Goal: Information Seeking & Learning: Learn about a topic

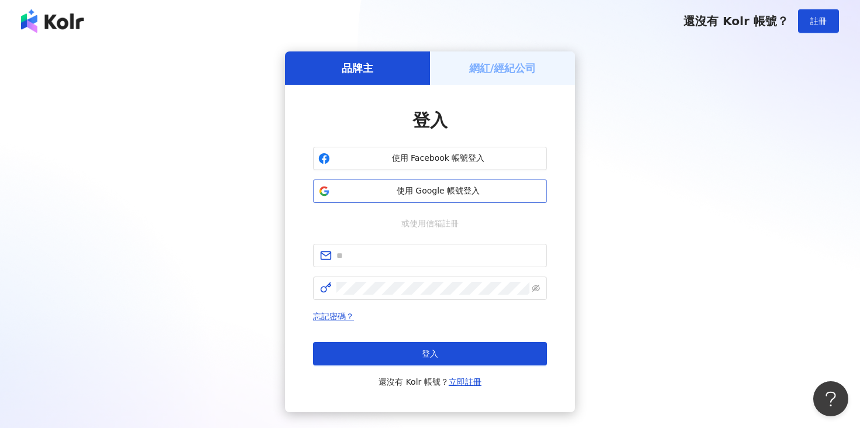
click at [371, 185] on span "使用 Google 帳號登入" at bounding box center [437, 191] width 207 height 12
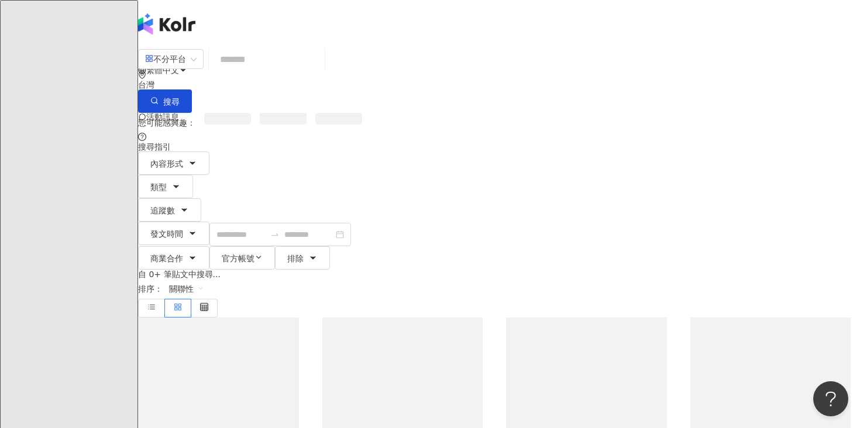
click at [320, 63] on input "search" at bounding box center [266, 59] width 106 height 25
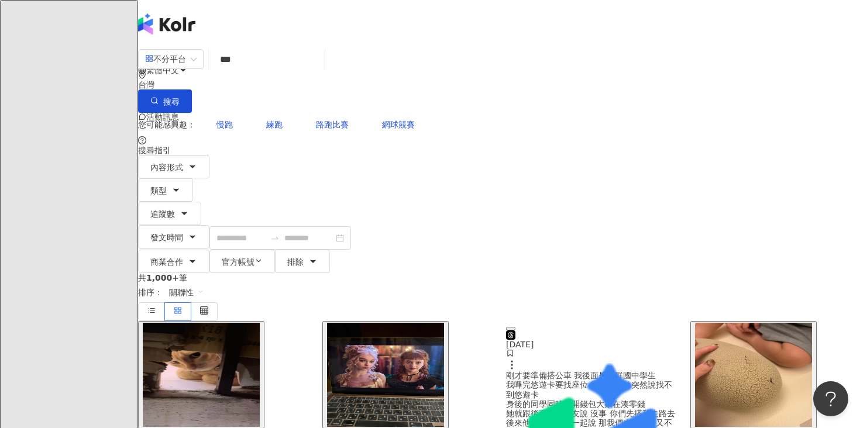
click at [320, 72] on input "***" at bounding box center [266, 59] width 106 height 25
type input "***"
click at [192, 89] on button "搜尋" at bounding box center [165, 100] width 54 height 23
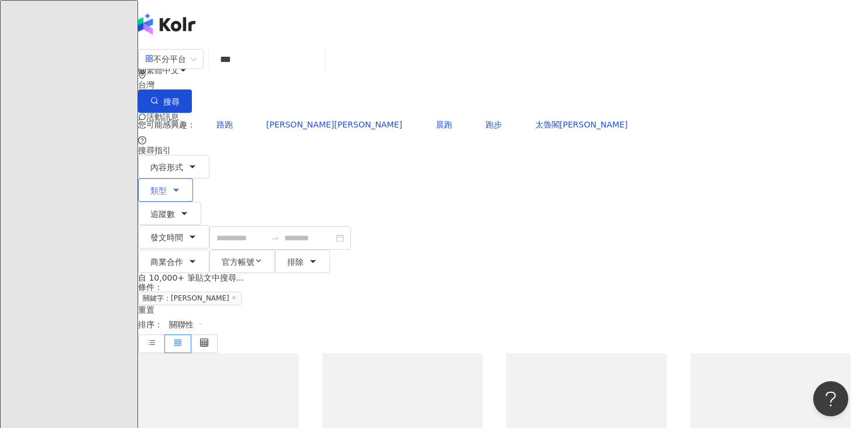
click at [193, 178] on button "類型" at bounding box center [165, 189] width 55 height 23
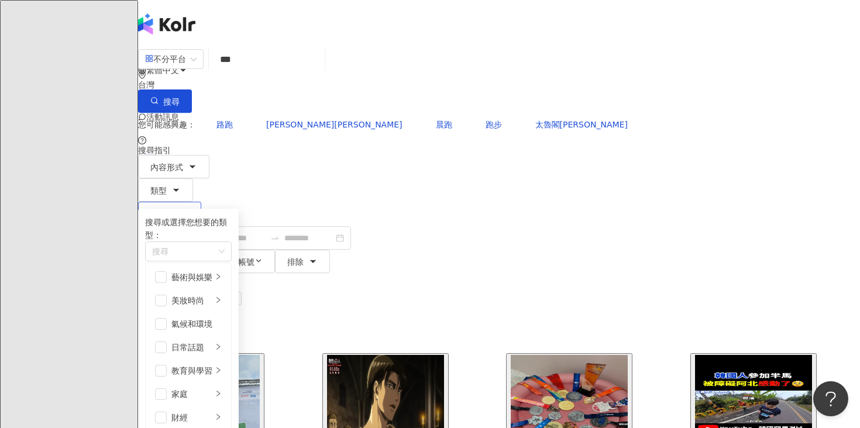
click at [175, 209] on span "追蹤數" at bounding box center [162, 213] width 25 height 9
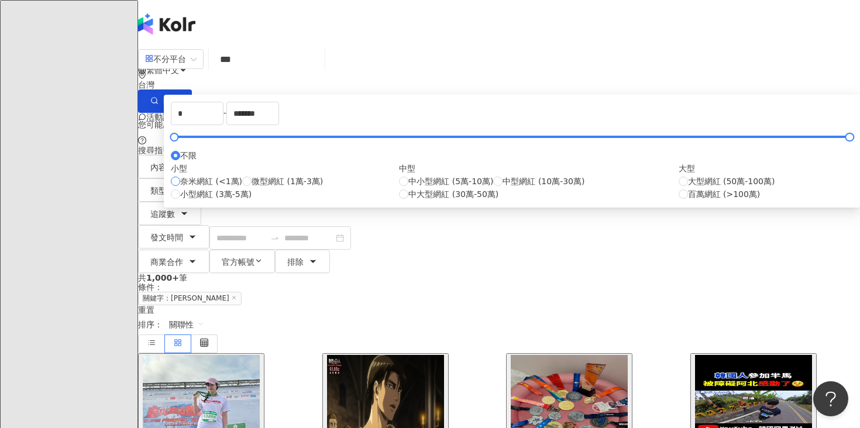
type input "****"
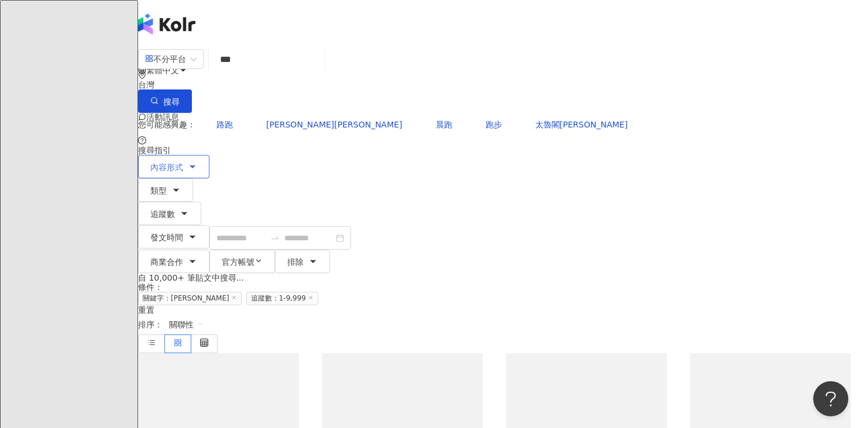
click at [183, 163] on span "內容形式" at bounding box center [166, 167] width 33 height 9
click at [105, 115] on span "貼文" at bounding box center [93, 108] width 26 height 13
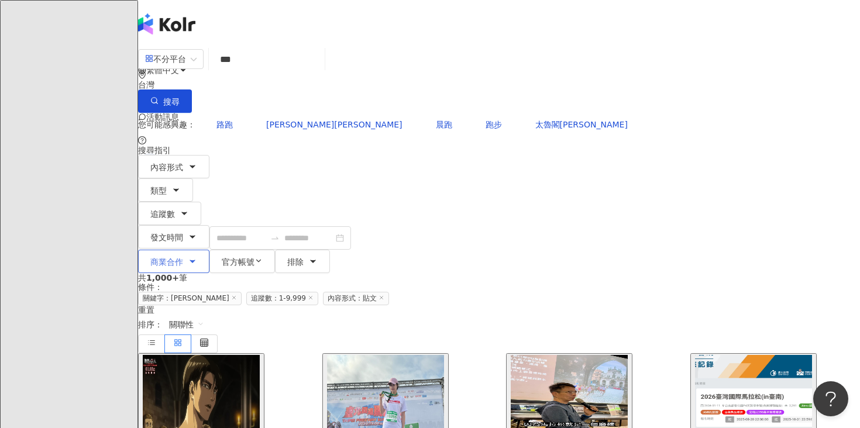
click at [209, 250] on button "商業合作" at bounding box center [173, 261] width 71 height 23
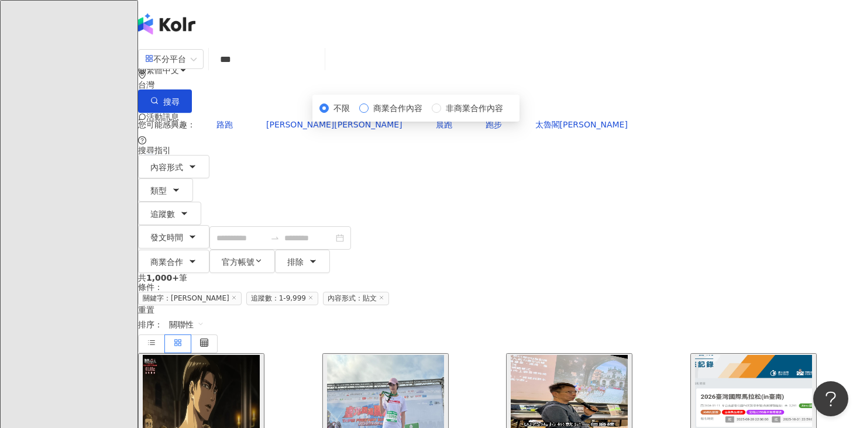
click at [427, 115] on span "商業合作內容" at bounding box center [397, 108] width 58 height 13
click at [370, 273] on div "共 1,000+ 筆 條件 ： 關鍵字：馬拉松 追蹤數：1-9,999 內容形式：貼文 重置 排序： 關聯性" at bounding box center [499, 313] width 722 height 80
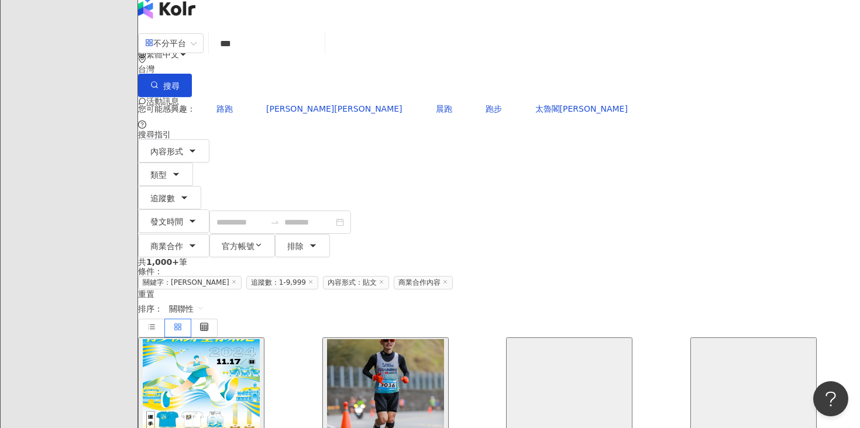
scroll to position [24, 0]
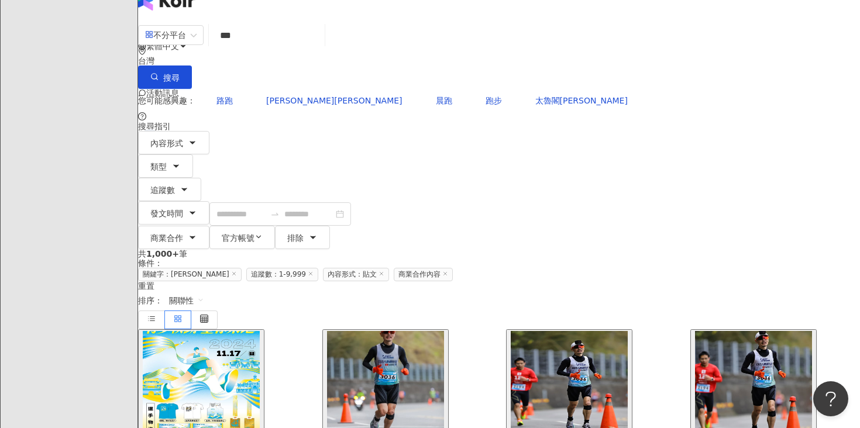
click at [357, 331] on img "button" at bounding box center [385, 383] width 117 height 104
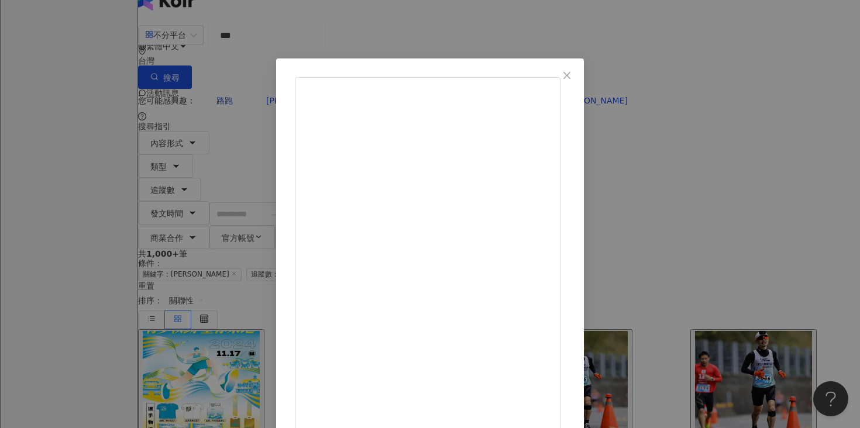
click at [139, 226] on div "Tomo Runs Taiwan!日本人跑遍台灣 2025/2/15 謝謝 美拍！ https://youtu.be/XdWQfUTcRio #草莓馬拉松 #…" at bounding box center [430, 214] width 860 height 428
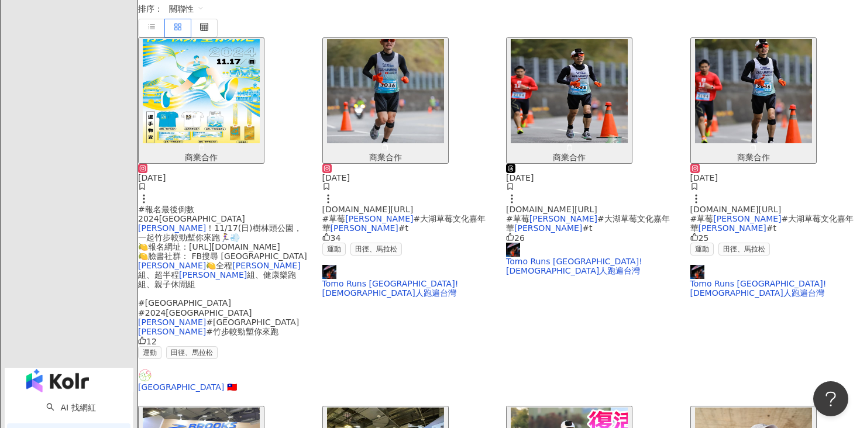
scroll to position [601, 0]
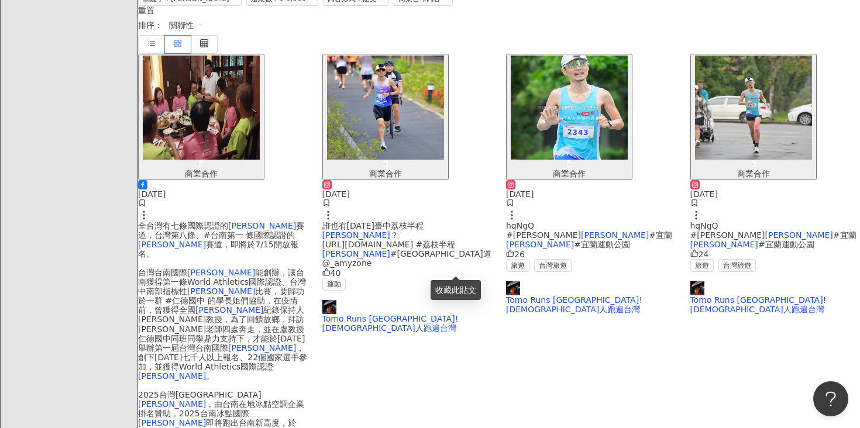
scroll to position [489, 0]
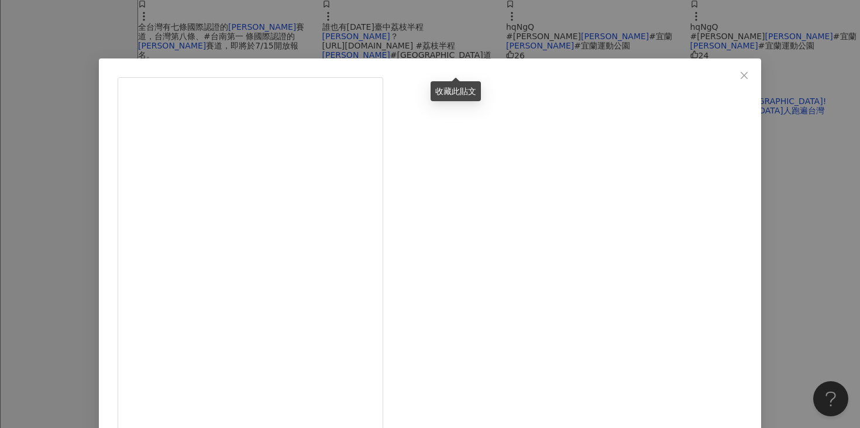
click at [711, 143] on div "抹茶控桑尼的美食玩樂筆記 2024/8/28 隱藏 22 查看原始貼文" at bounding box center [430, 214] width 860 height 428
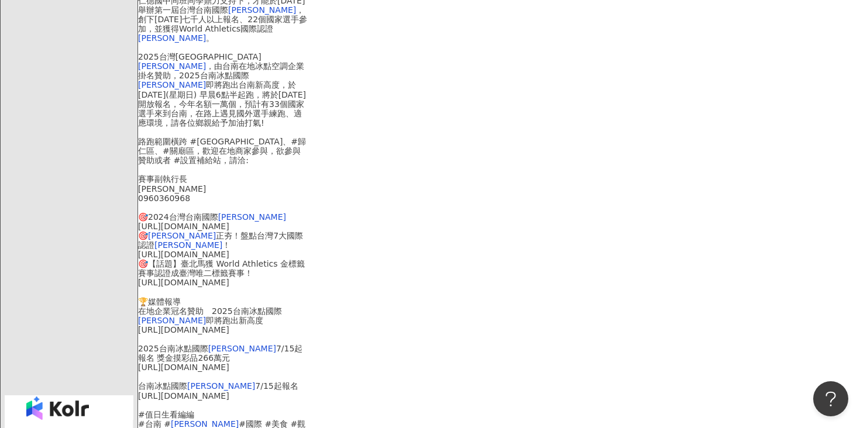
scroll to position [702, 0]
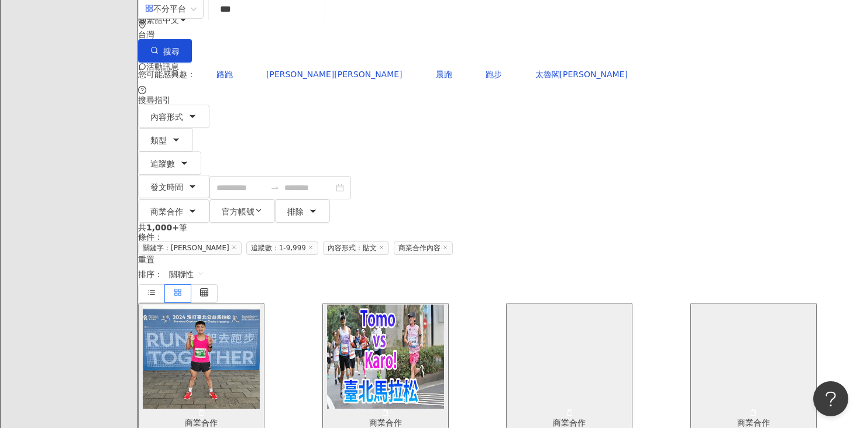
scroll to position [53, 0]
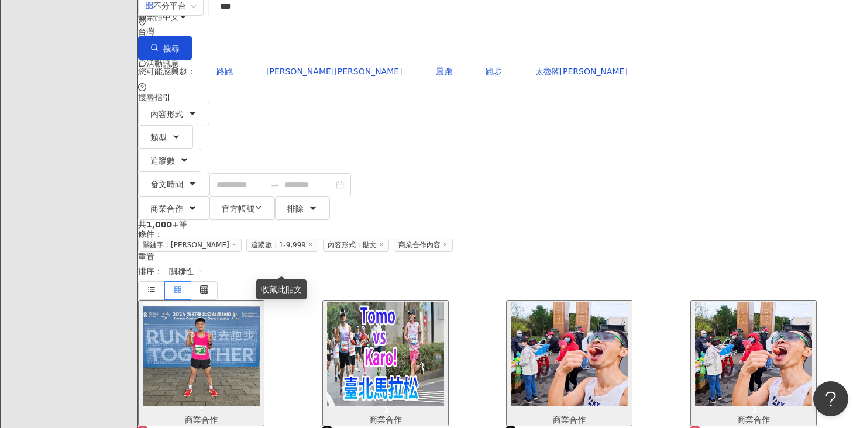
click at [237, 302] on img "button" at bounding box center [201, 354] width 117 height 104
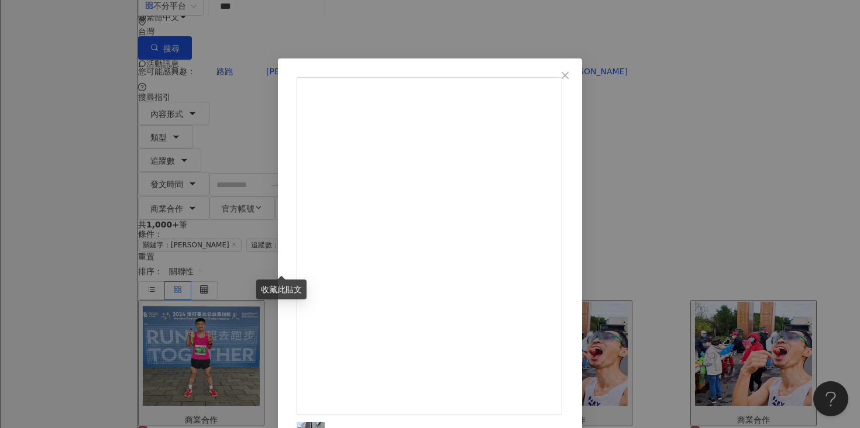
click at [570, 71] on icon "close" at bounding box center [564, 75] width 9 height 9
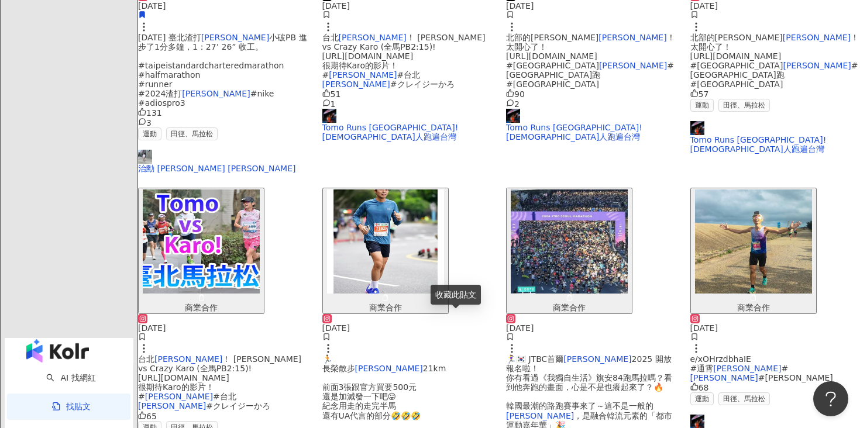
scroll to position [702, 0]
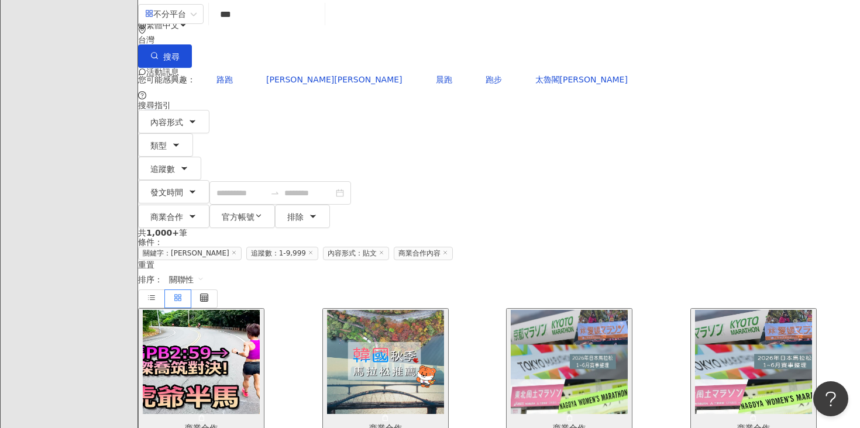
scroll to position [0, 0]
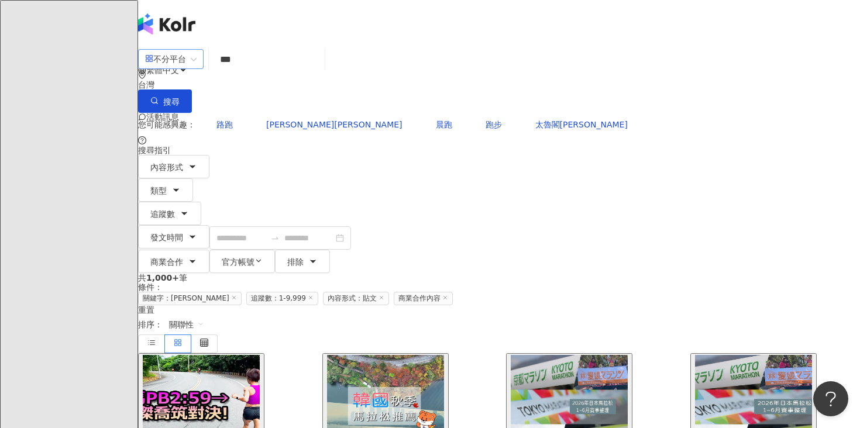
drag, startPoint x: 306, startPoint y: 63, endPoint x: 202, endPoint y: 57, distance: 104.8
click at [202, 60] on div "不分平台 馬拉松 *** 台灣 搜尋" at bounding box center [499, 80] width 722 height 66
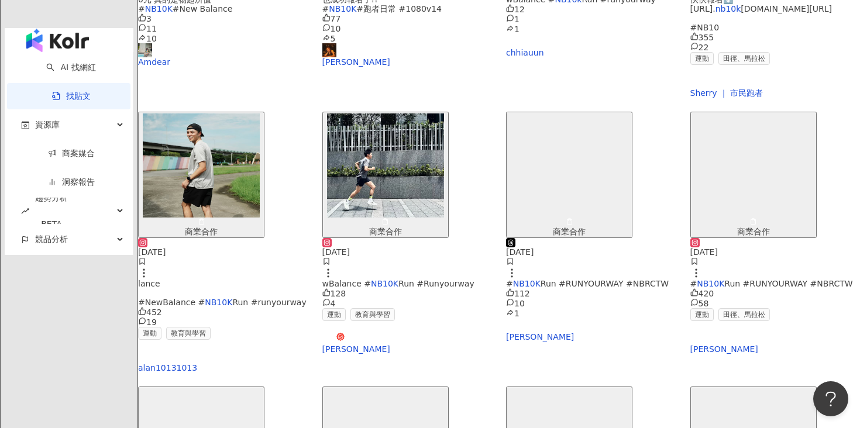
scroll to position [544, 0]
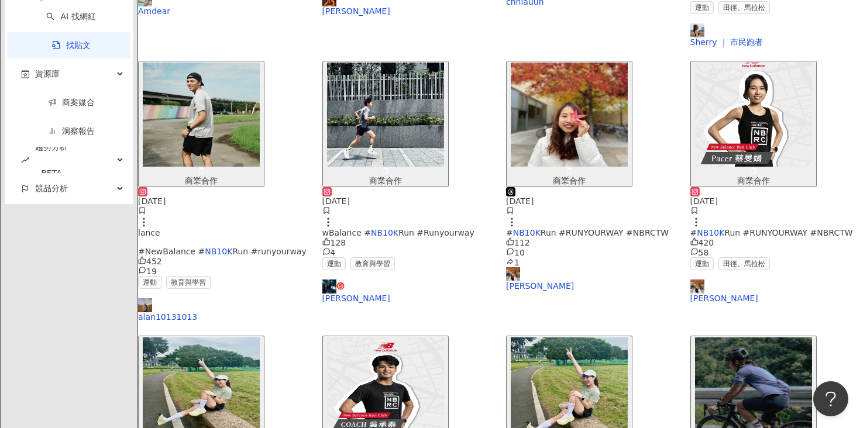
click at [548, 337] on img "button" at bounding box center [568, 389] width 117 height 104
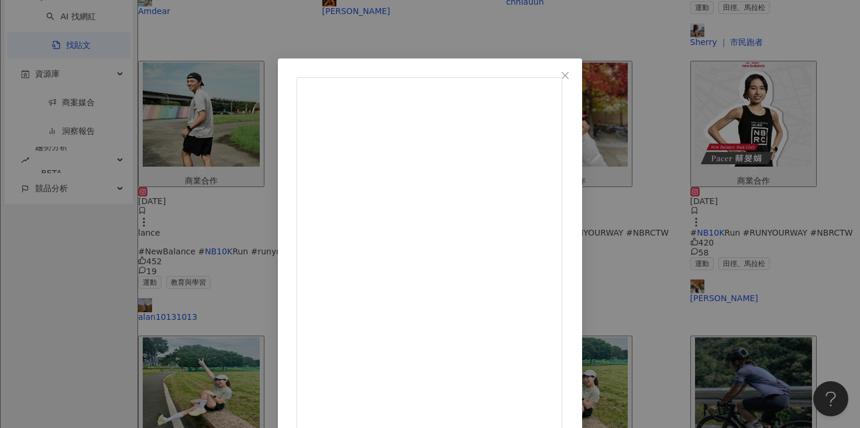
click at [729, 187] on div "鄭梓平 2025/8/4 NB要首次在台灣舉辦10K Run賽事了 ( ⁰̷̴͈꒨⁰̷̴͈ ) 你沒有聽錯，這千載難逢的機會怎麼可以錯過啊！ 📅日期：11/2…" at bounding box center [430, 214] width 860 height 428
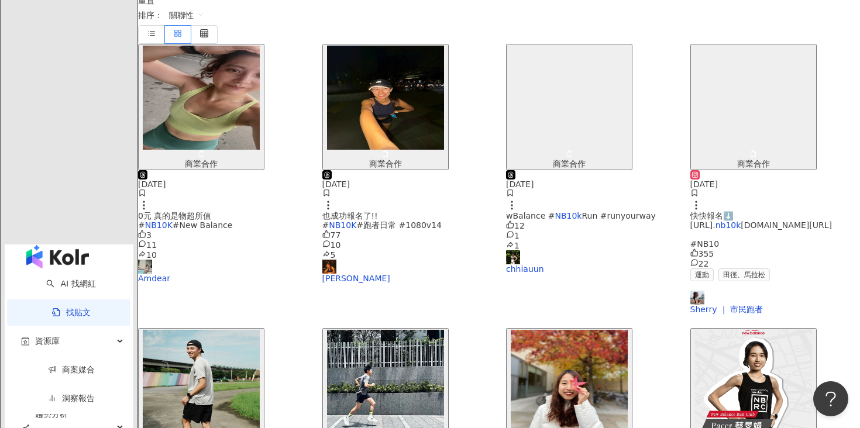
scroll to position [262, 0]
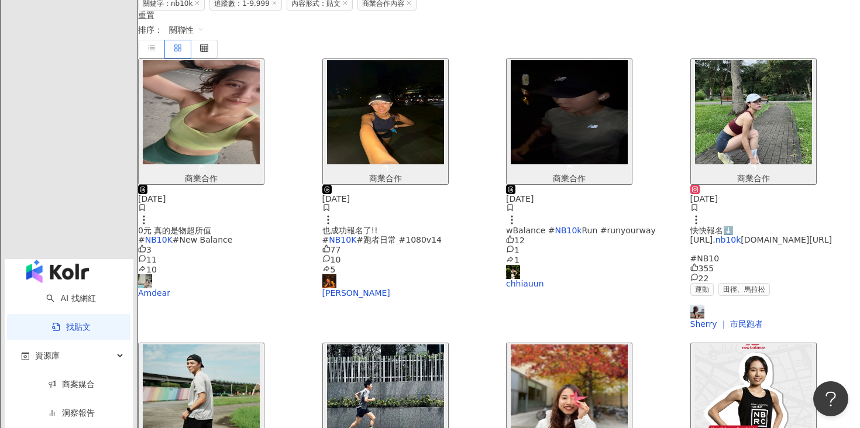
click at [425, 344] on img "button" at bounding box center [385, 396] width 117 height 104
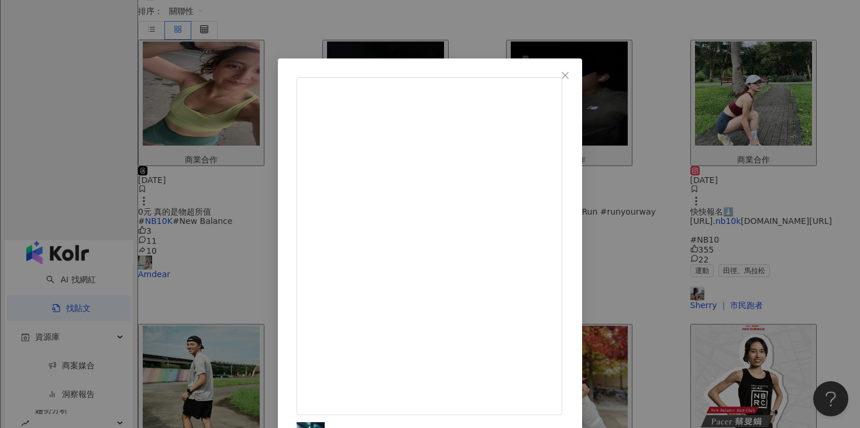
scroll to position [288, 0]
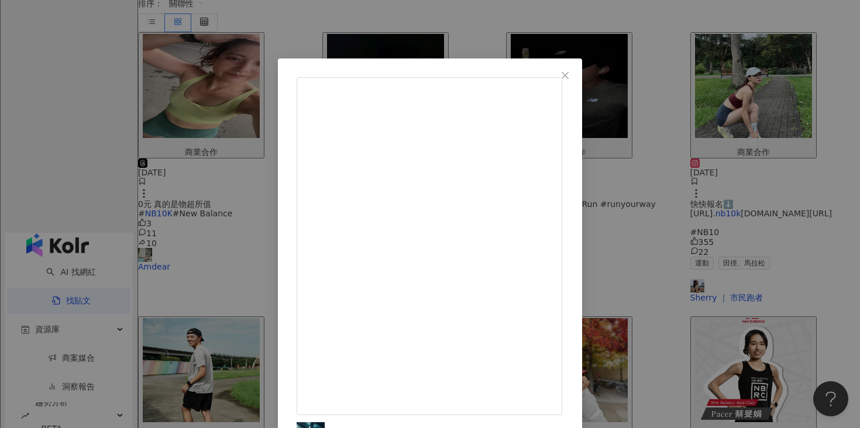
click at [764, 135] on div "池韜 2025/8/5 #life NB要在台灣舉辦第一次的10K Run賽事了 📅：11/23(日) 📍：大佳河濱公園 ⭐現場有超級豐富的獎品等你來拿 ⭐報…" at bounding box center [430, 214] width 860 height 428
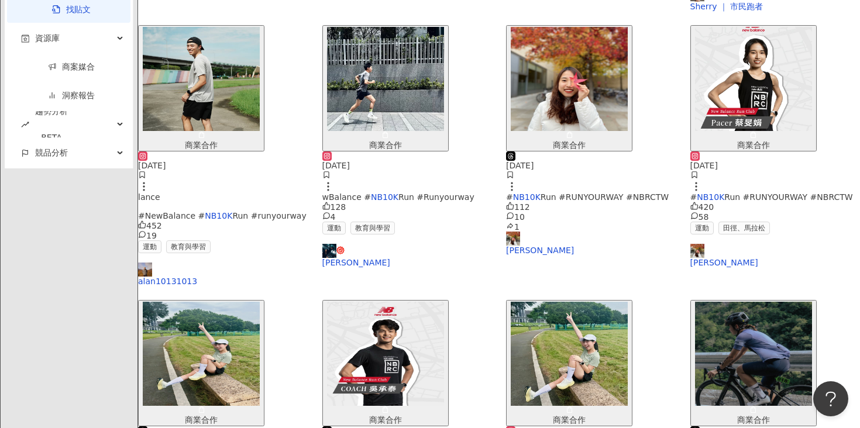
scroll to position [669, 0]
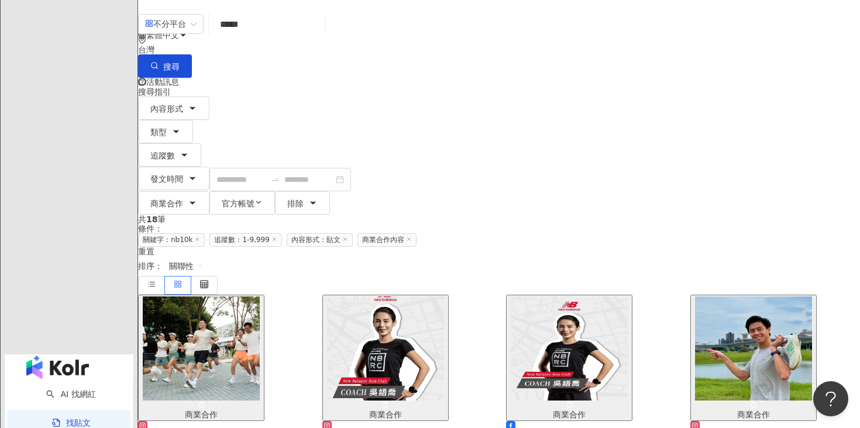
scroll to position [98, 0]
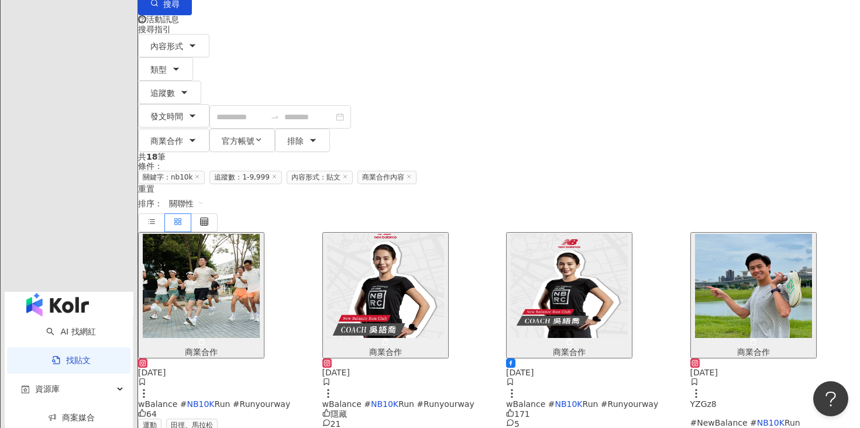
click at [706, 234] on img "button" at bounding box center [753, 286] width 117 height 104
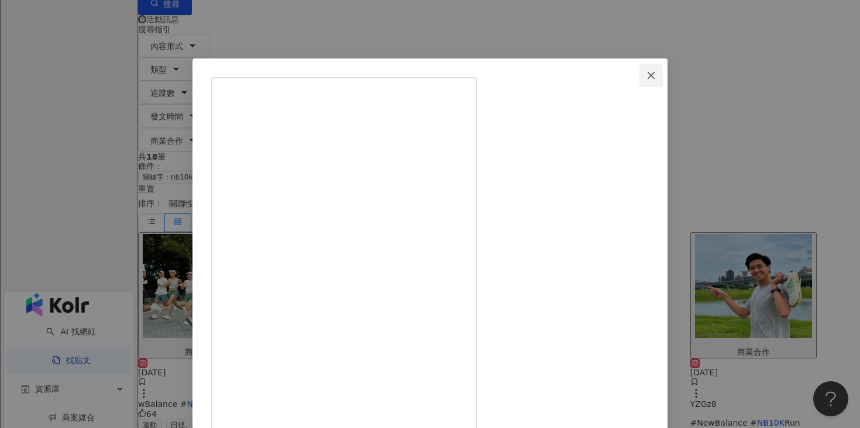
click at [662, 77] on span "Close" at bounding box center [650, 75] width 23 height 9
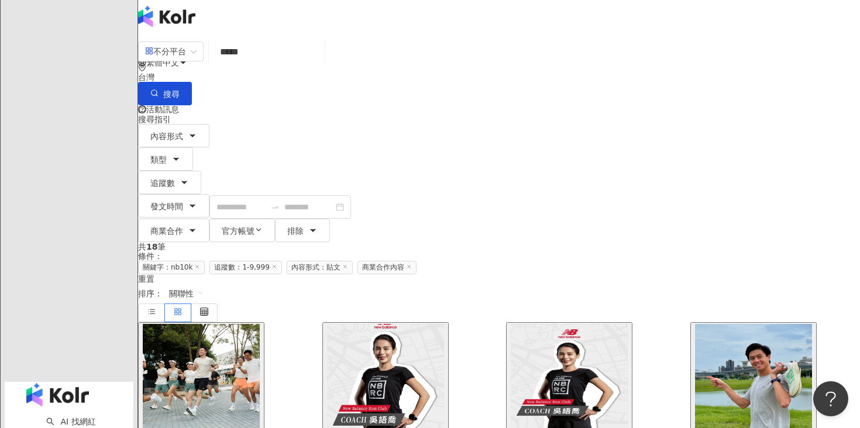
scroll to position [11, 0]
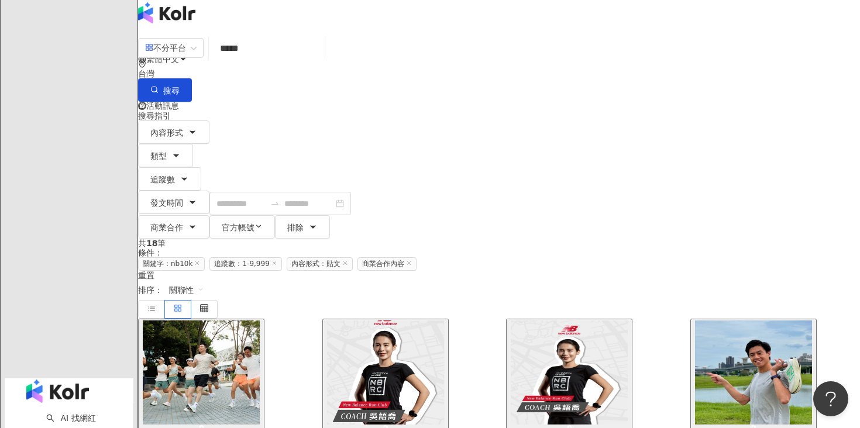
click at [450, 125] on div "不分平台 ***** 台灣 搜尋 搜尋指引 內容形式 類型 追蹤數 發文時間 商業合作 官方帳號 排除 * - **** 不限 小型 奈米網紅 (<1萬) 微…" at bounding box center [499, 137] width 722 height 203
click at [183, 223] on span "商業合作" at bounding box center [166, 227] width 33 height 9
click at [354, 100] on label "不限" at bounding box center [336, 93] width 35 height 13
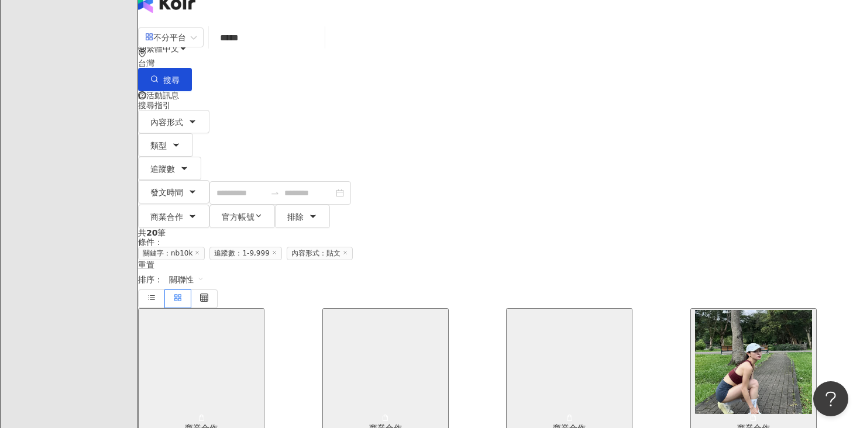
scroll to position [23, 0]
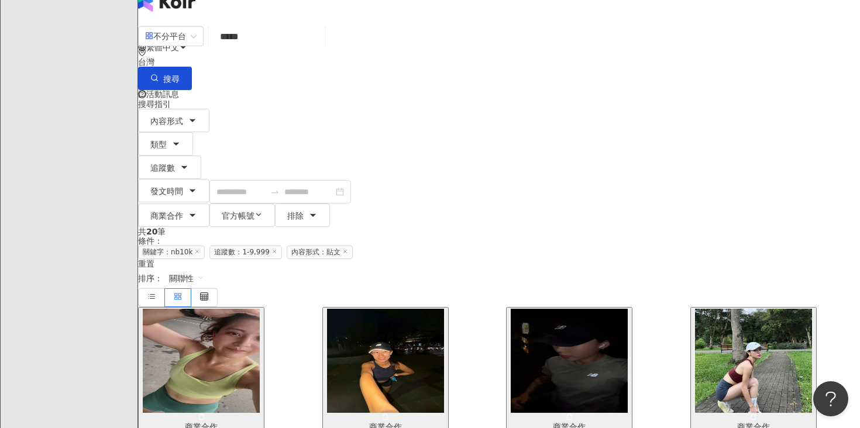
click at [260, 309] on img "button" at bounding box center [201, 361] width 117 height 104
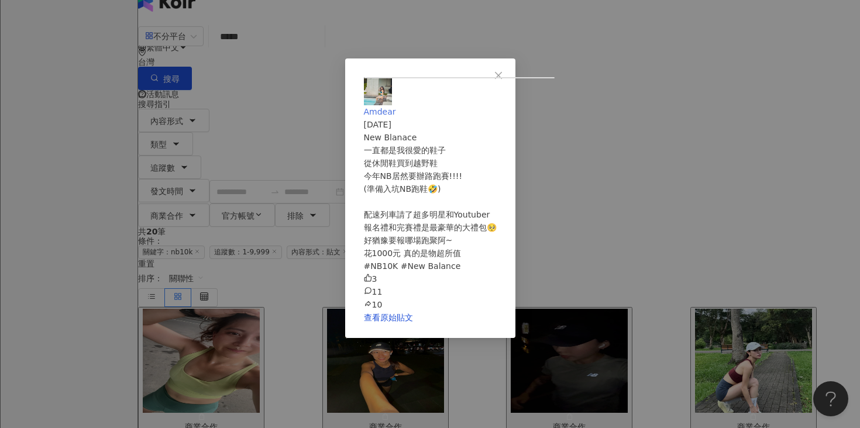
click at [396, 107] on span "Amdear" at bounding box center [380, 111] width 32 height 9
click at [755, 160] on div "Amdear 2025/8/4 New Blanace 一直都是我很愛的鞋子 從休閒鞋買到越野鞋 今年NB居然要辦路跑賽!!!! (準備入坑NB跑鞋🤣) 配速…" at bounding box center [430, 214] width 860 height 428
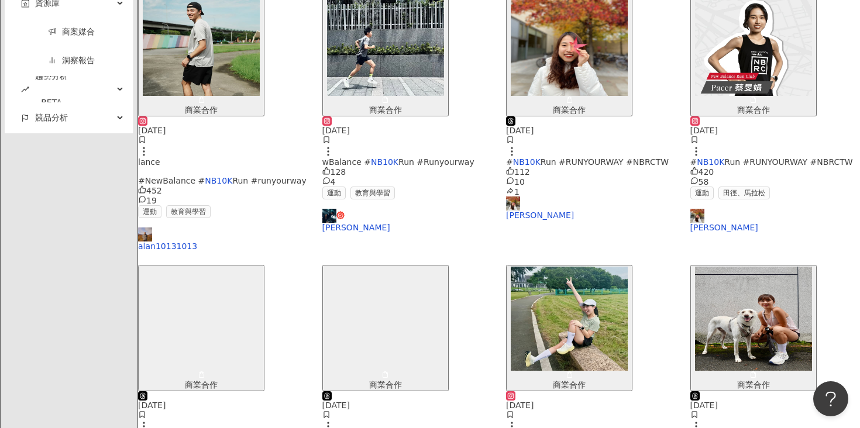
scroll to position [537, 0]
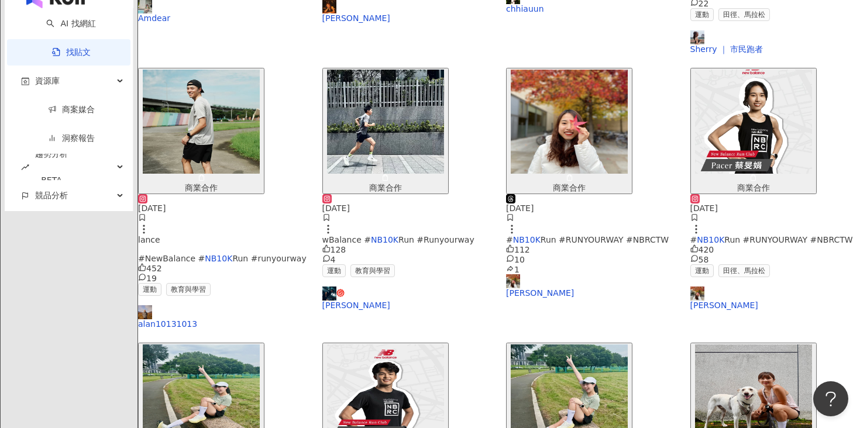
click at [761, 344] on img "button" at bounding box center [753, 396] width 117 height 104
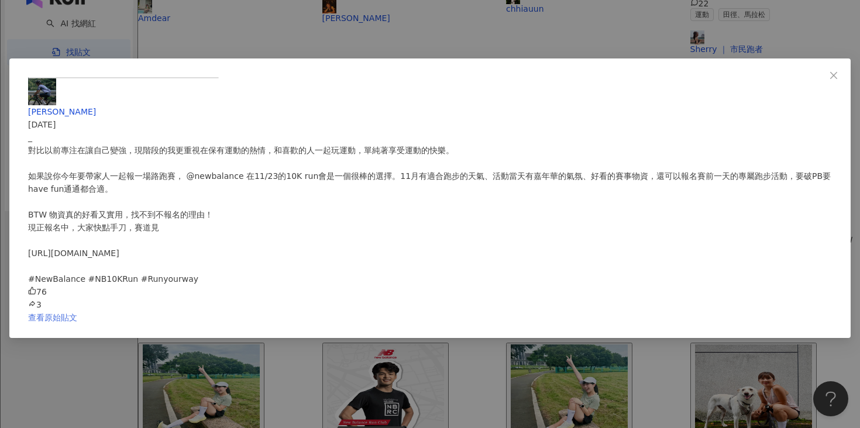
click at [77, 313] on link "查看原始貼文" at bounding box center [52, 317] width 49 height 9
click at [96, 107] on span "Joan Hsu" at bounding box center [62, 111] width 68 height 9
click at [829, 71] on icon "close" at bounding box center [833, 75] width 9 height 9
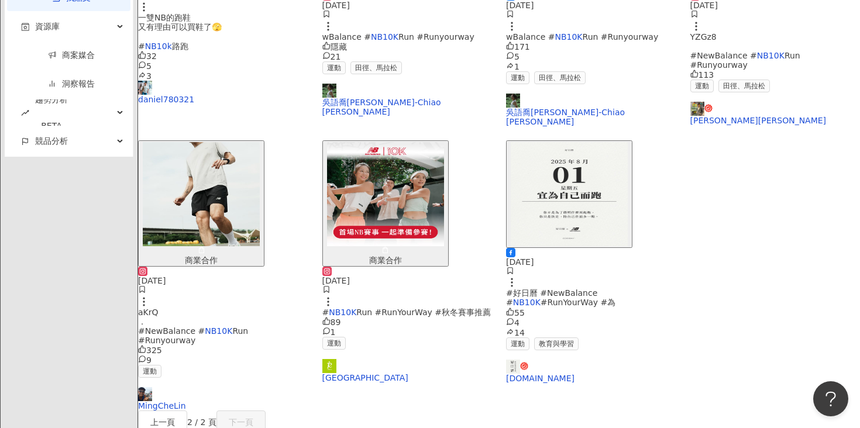
scroll to position [0, 0]
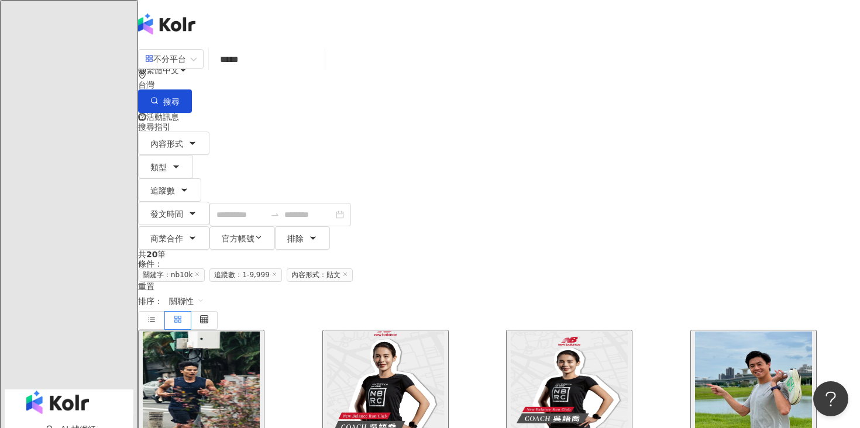
click at [320, 70] on input "*****" at bounding box center [266, 59] width 106 height 25
click at [212, 332] on img "button" at bounding box center [201, 384] width 117 height 104
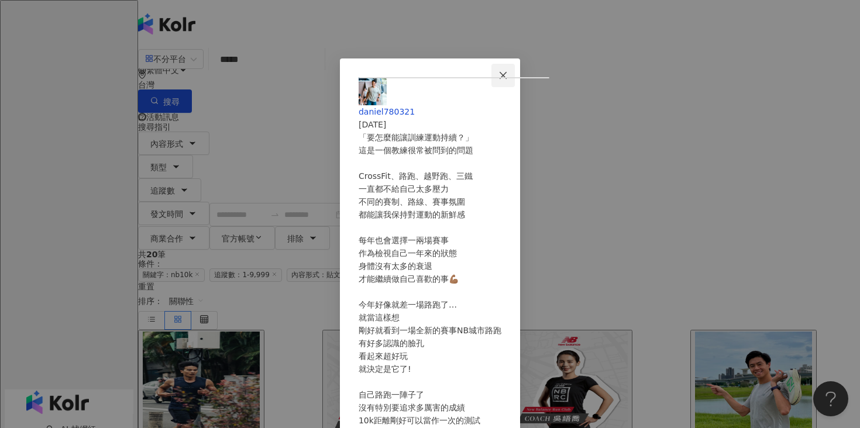
click at [515, 70] on button "Close" at bounding box center [502, 75] width 23 height 23
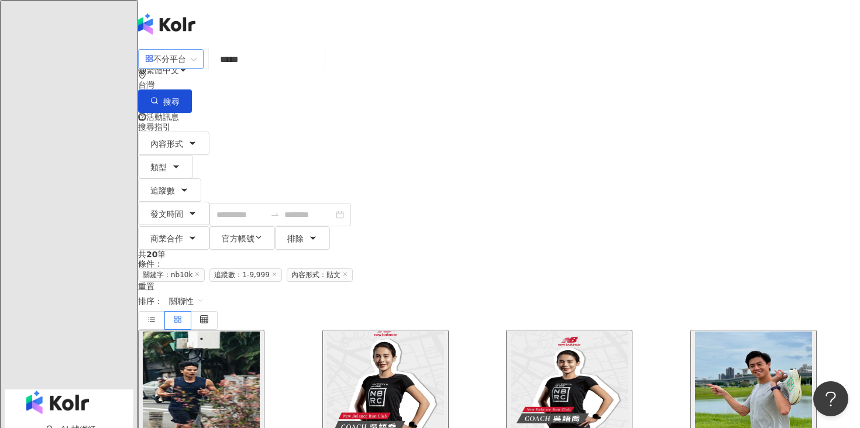
drag, startPoint x: 297, startPoint y: 67, endPoint x: 156, endPoint y: 75, distance: 141.2
click at [157, 75] on div "不分平台 nb10k ***** 台灣 搜尋" at bounding box center [499, 80] width 722 height 66
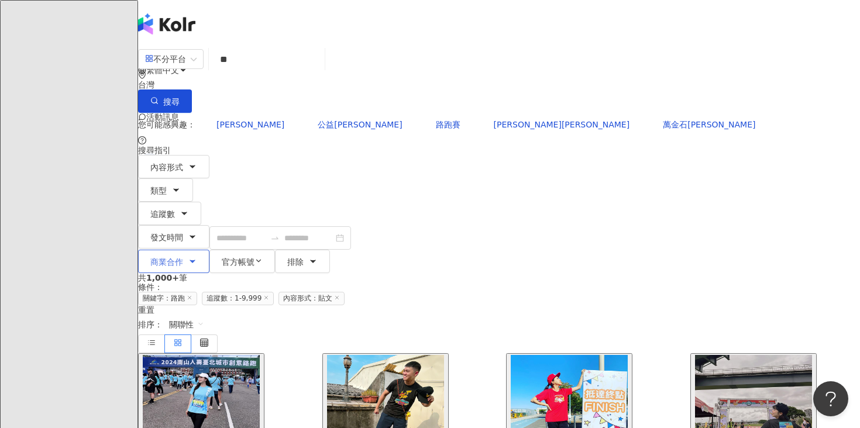
click at [209, 250] on button "商業合作" at bounding box center [173, 261] width 71 height 23
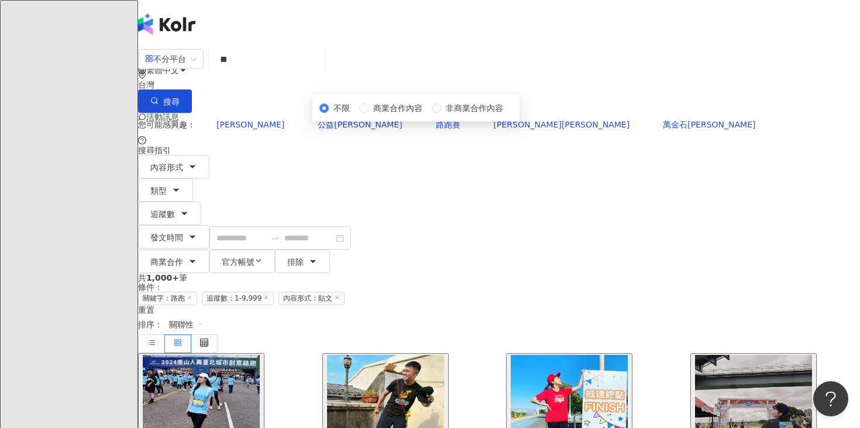
click at [468, 115] on div "不限 商業合作內容 非商業合作內容" at bounding box center [415, 108] width 193 height 13
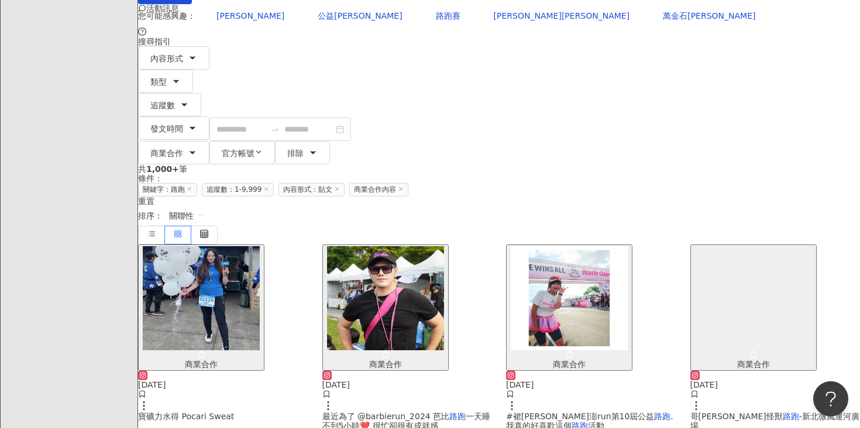
scroll to position [95, 0]
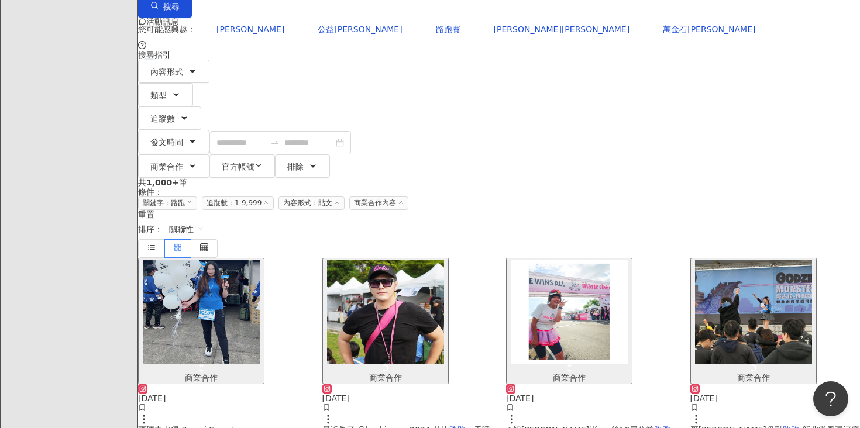
click at [402, 260] on img "button" at bounding box center [385, 312] width 117 height 104
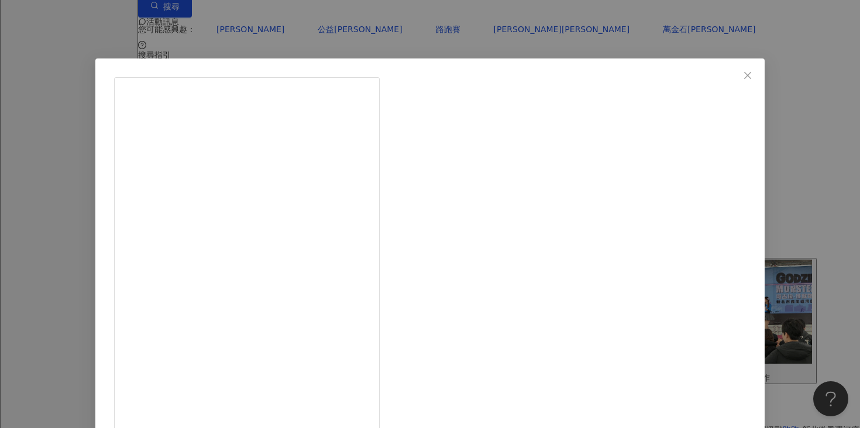
click at [737, 133] on div "賴允祥 2024/4/4 最近為了 @barbierun_2024 芭比路跑 一天睡不到5小時❤️ 很忙卻很有成就感 還沒報名的朋友😬請上網搜尋「芭比路跑」 …" at bounding box center [430, 214] width 860 height 428
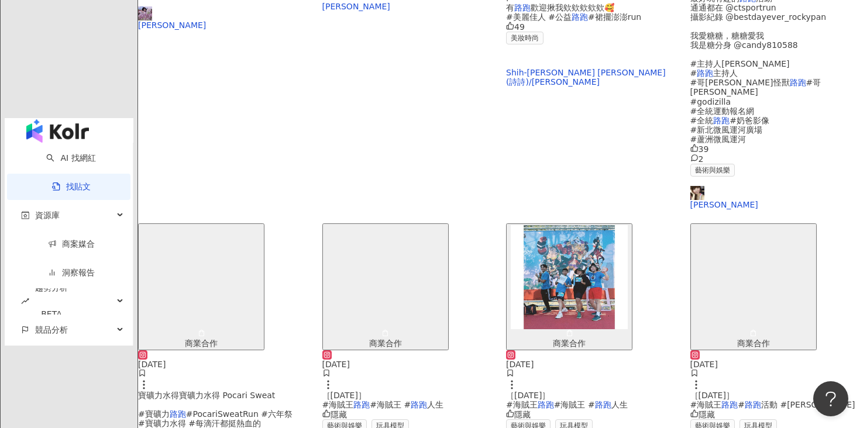
scroll to position [626, 0]
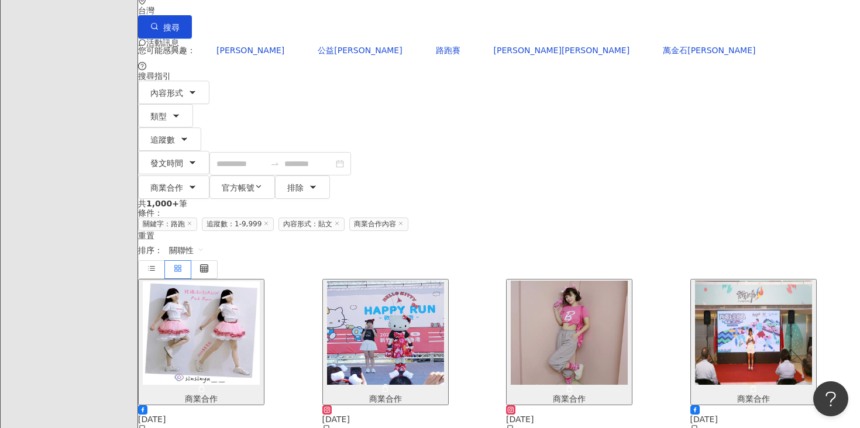
scroll to position [65, 0]
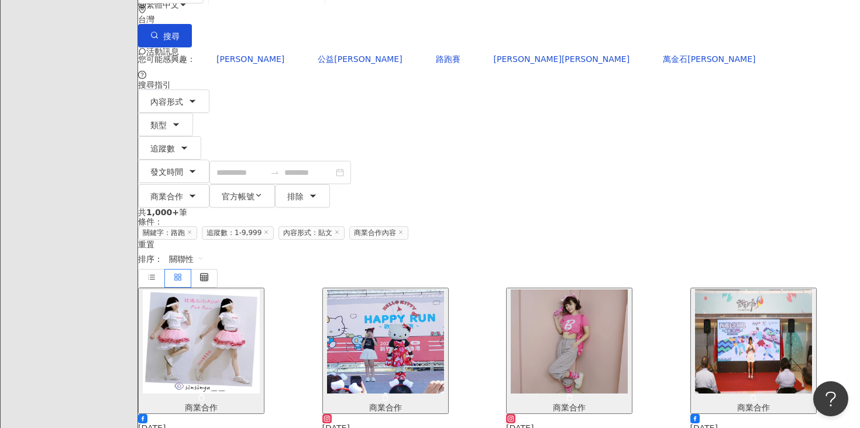
click at [585, 289] on img "button" at bounding box center [568, 341] width 117 height 104
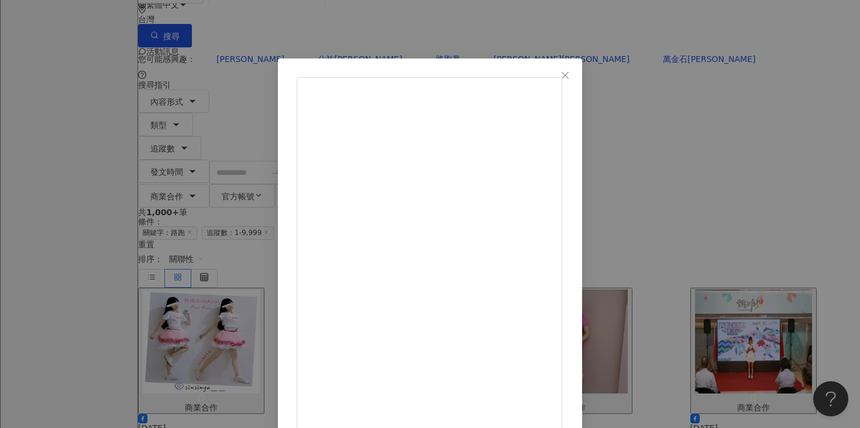
click at [737, 147] on div "Alumi Kou 2024/5/26 睽違8年 芭比路跑又來啦！！ \\ Barbie Run in Taipei // 超美的芭比路跑周邊 真的是實用又具…" at bounding box center [430, 214] width 860 height 428
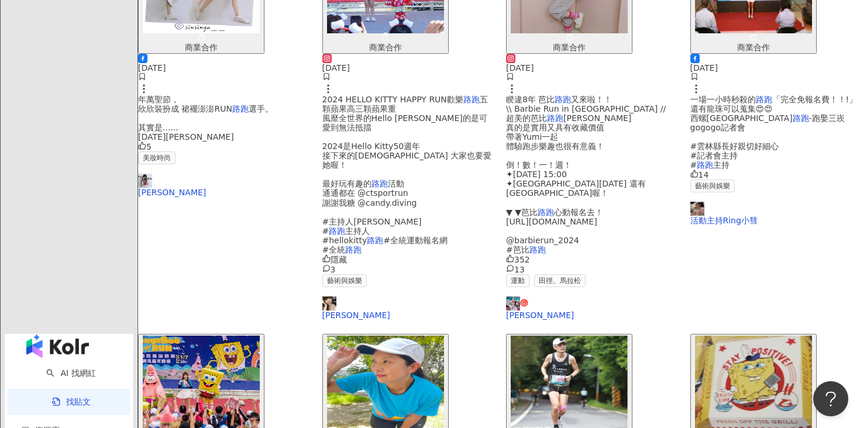
scroll to position [565, 0]
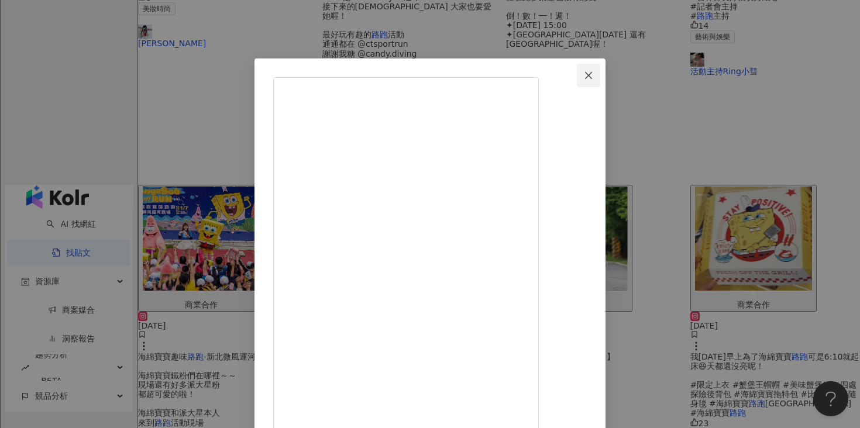
click at [592, 73] on icon "close" at bounding box center [588, 74] width 7 height 7
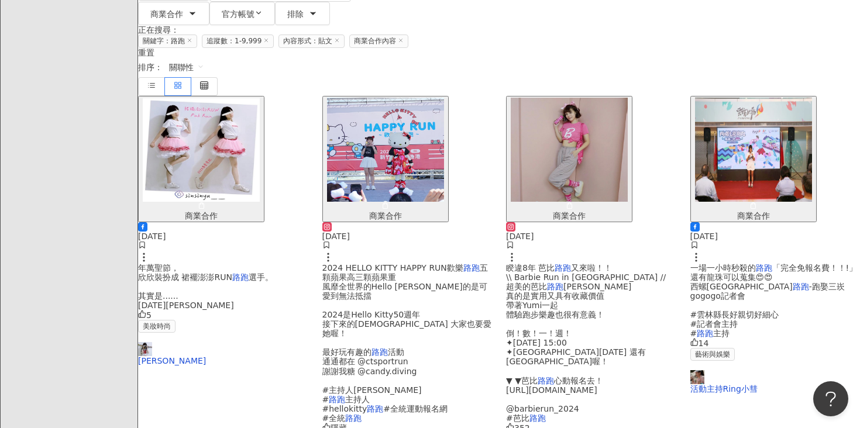
scroll to position [0, 0]
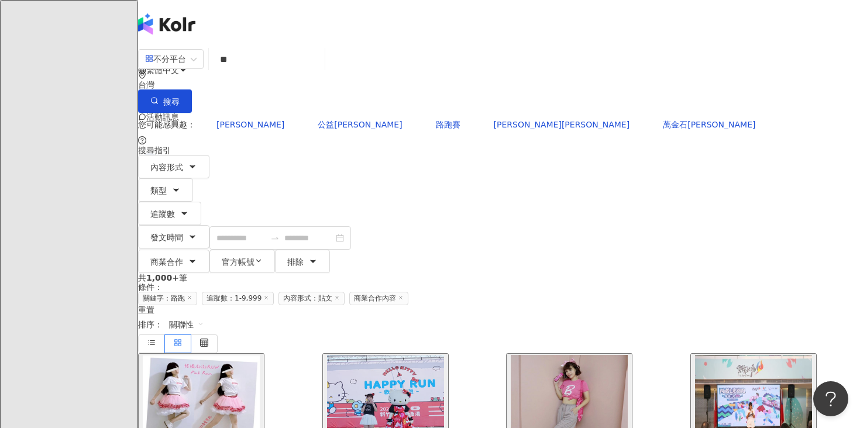
click at [272, 67] on input "**" at bounding box center [266, 59] width 106 height 25
click at [239, 120] on span "馬拉松" at bounding box center [250, 124] width 68 height 9
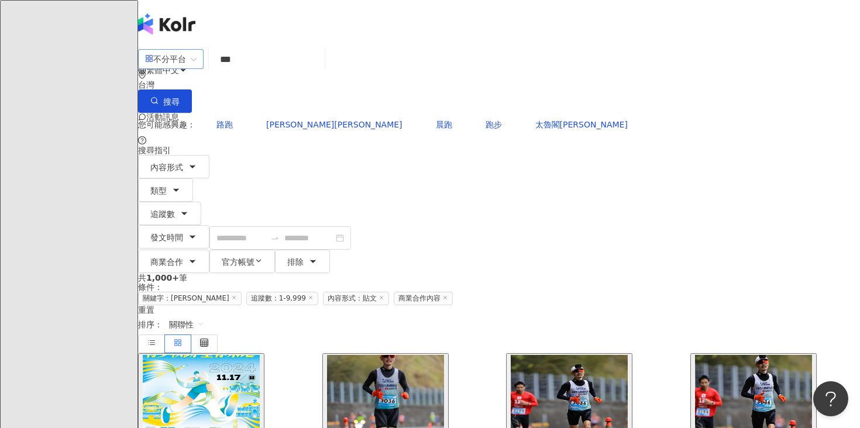
drag, startPoint x: 281, startPoint y: 74, endPoint x: 219, endPoint y: 74, distance: 62.0
click at [219, 74] on div "不分平台 馬拉松 *** 台灣 搜尋" at bounding box center [499, 80] width 722 height 66
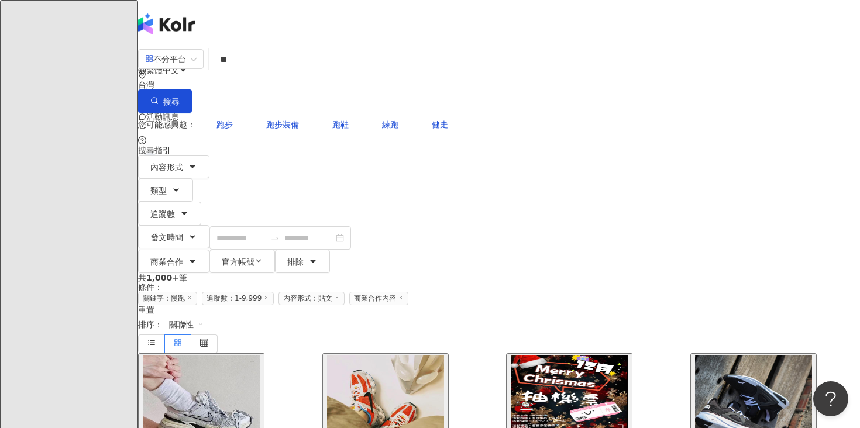
drag, startPoint x: 264, startPoint y: 77, endPoint x: 234, endPoint y: 77, distance: 29.8
click at [234, 77] on div "不分平台 慢跑 ** 台灣 搜尋" at bounding box center [499, 80] width 722 height 66
type input "*"
type input "**"
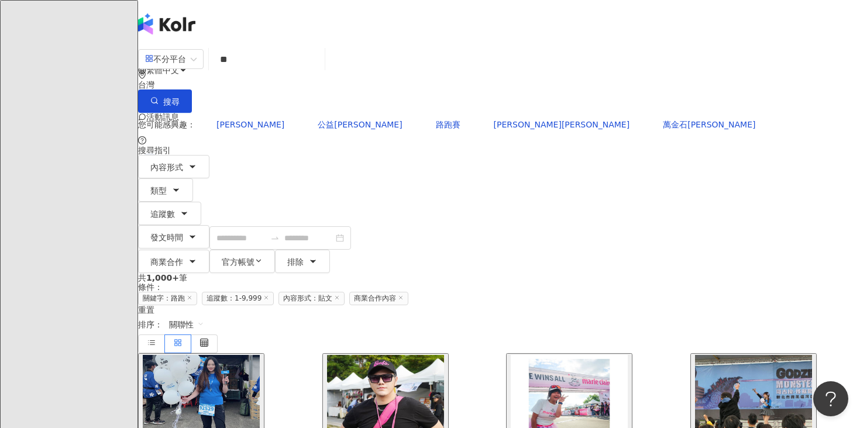
click at [204, 315] on span "關聯性" at bounding box center [186, 324] width 35 height 19
click at [755, 226] on div "互動數" at bounding box center [766, 221] width 33 height 13
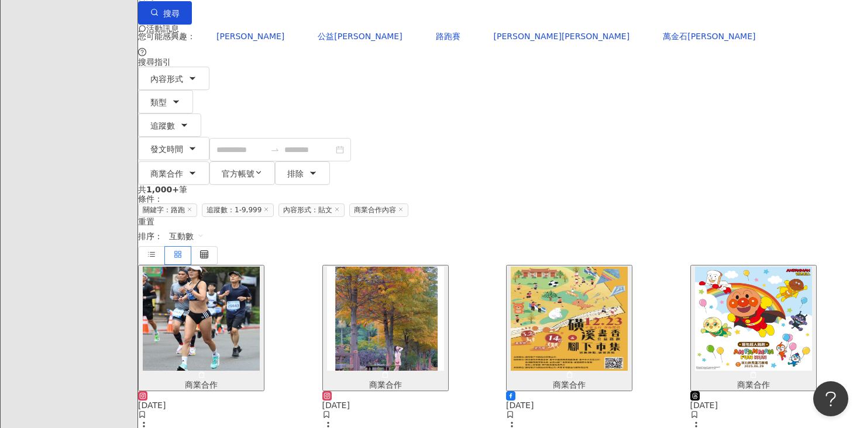
scroll to position [89, 0]
click at [350, 266] on img "button" at bounding box center [385, 318] width 117 height 104
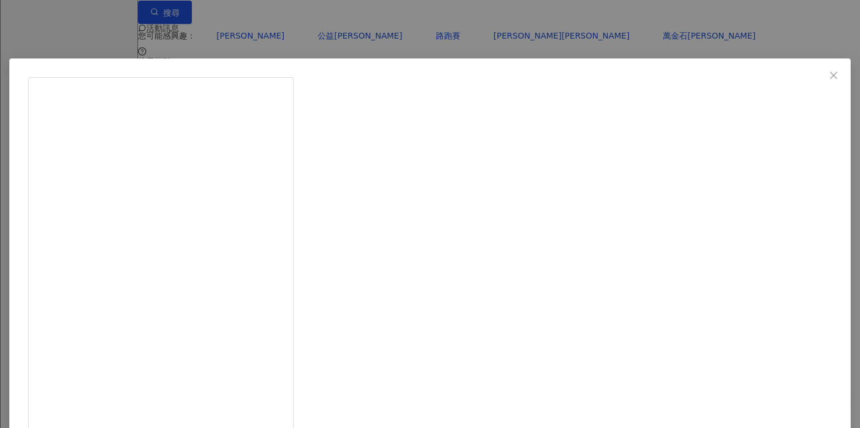
click at [119, 237] on div "Airra Tseng 2023/11/29 1,055 362 查看原始貼文" at bounding box center [430, 214] width 860 height 428
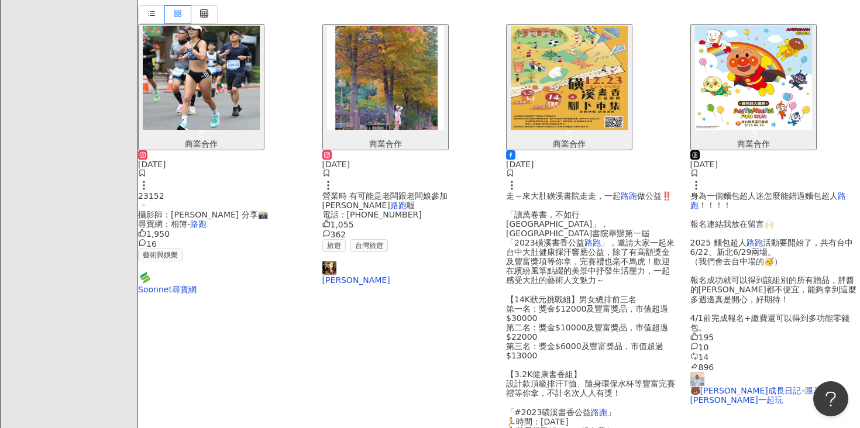
scroll to position [323, 0]
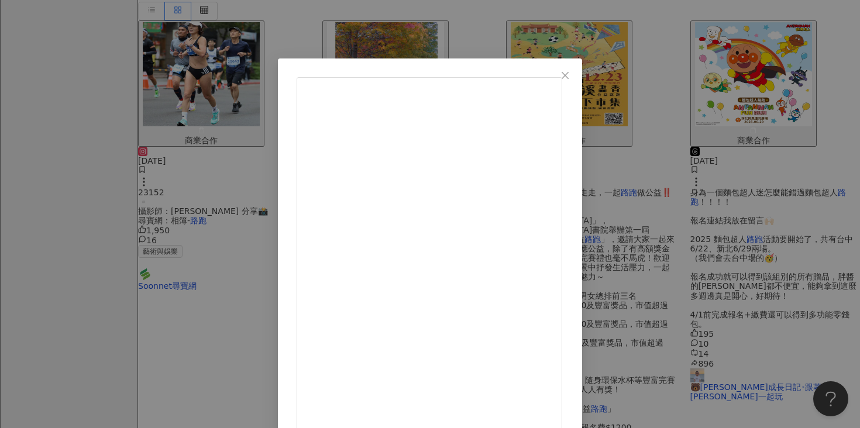
click at [138, 229] on div "婉虹🫧 2025/7/20 拍照歸拍照 該跑的還是要跑🥳 跑完後又再次活過來了! 也謝謝聊到半夜3點才睡7:30就被我挖出去的姐姐 陪我跑了500公尺！！（我…" at bounding box center [430, 214] width 860 height 428
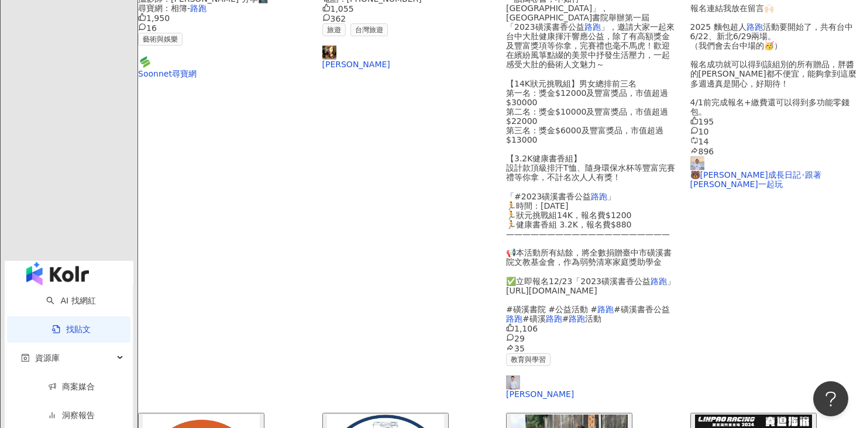
scroll to position [537, 0]
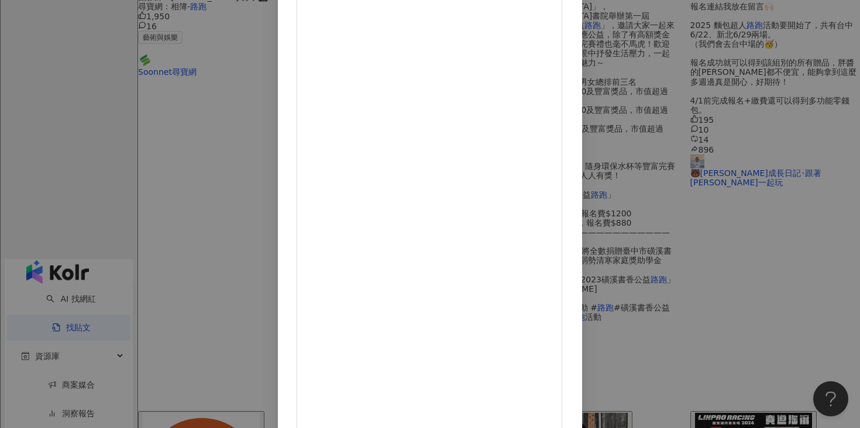
scroll to position [96, 0]
click at [712, 182] on div "賴賢鴻 Eric Lai 2025/2/17 /#春季全國田徑公開賽-個人最佳/ 距離-5000m | 時間-15:25.36 | 均速-3:05/km 年初…" at bounding box center [430, 214] width 860 height 428
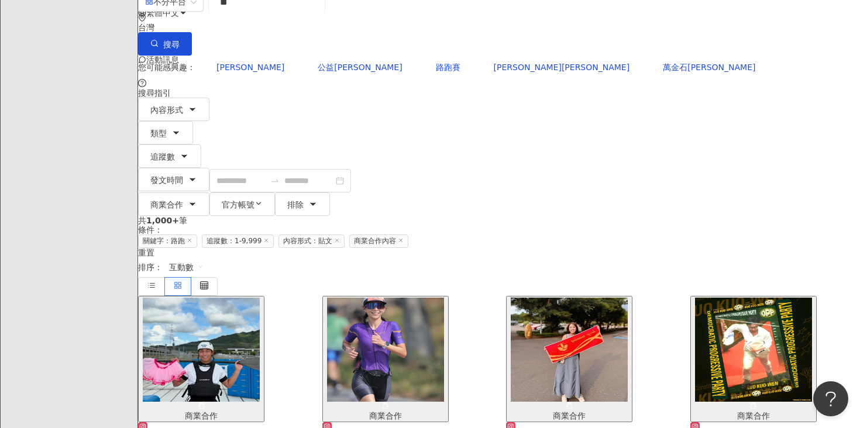
scroll to position [62, 0]
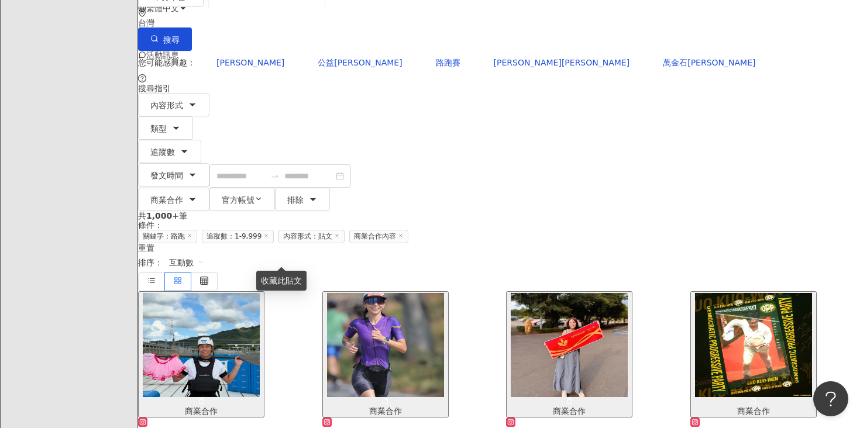
click at [350, 293] on img "button" at bounding box center [385, 345] width 117 height 104
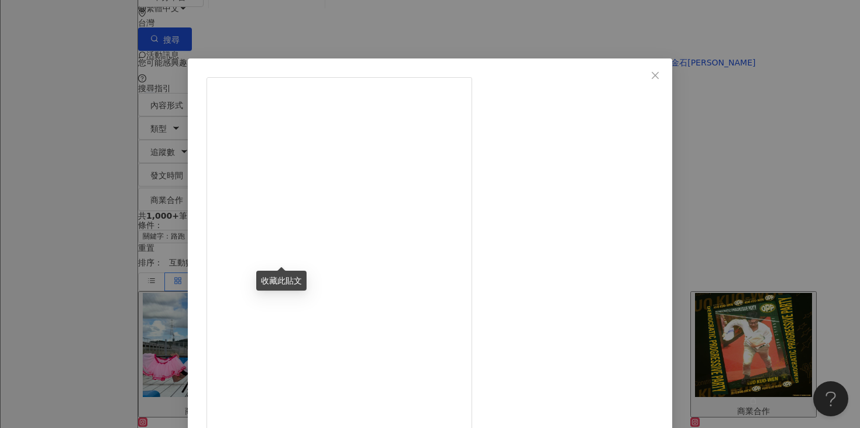
click at [136, 241] on div "Kyoko Morita - 森田京子 2024/10/24 780 15 查看原始貼文" at bounding box center [430, 214] width 860 height 428
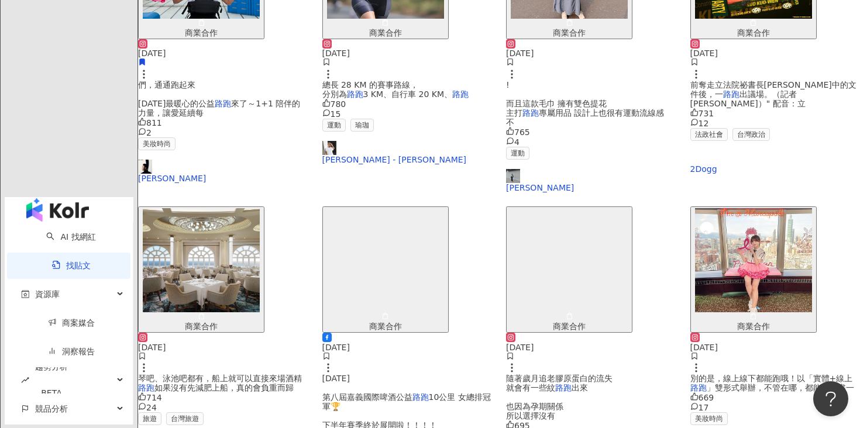
scroll to position [560, 0]
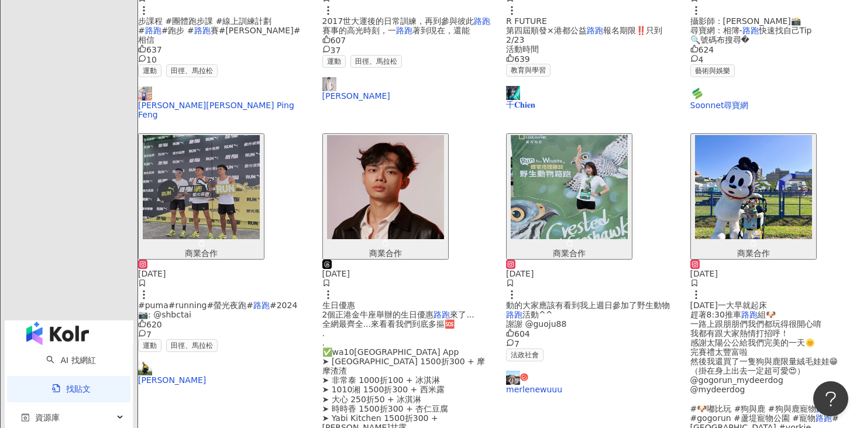
scroll to position [544, 0]
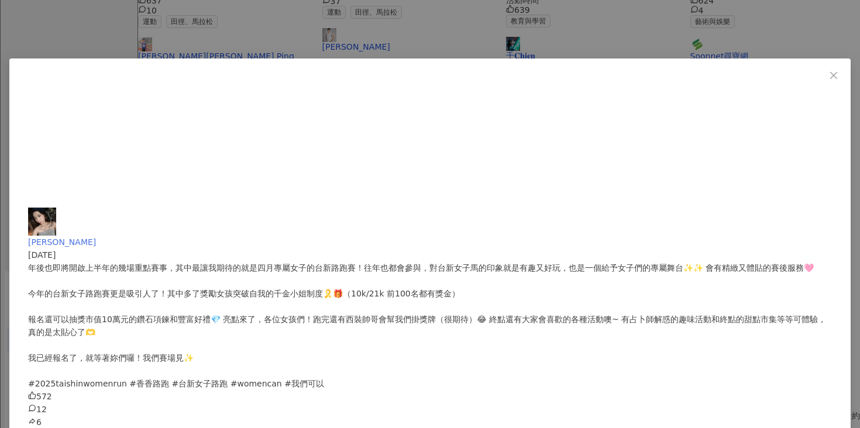
click at [96, 237] on span "[PERSON_NAME]" at bounding box center [62, 241] width 68 height 9
click at [829, 77] on icon "close" at bounding box center [833, 75] width 9 height 9
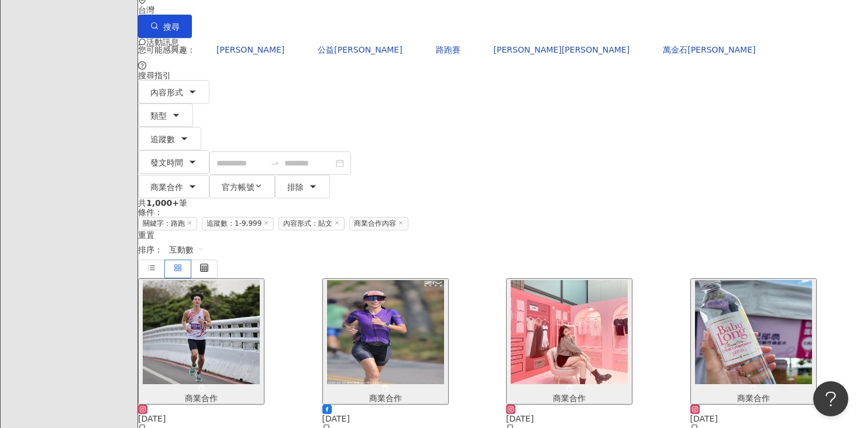
scroll to position [91, 0]
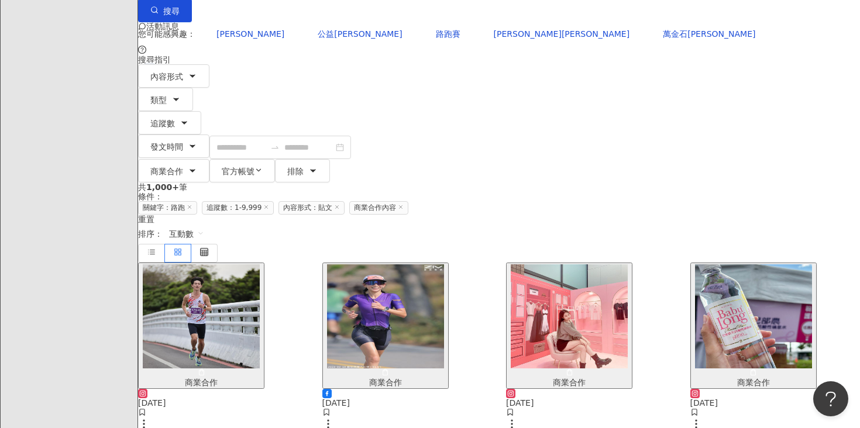
click at [729, 264] on img "button" at bounding box center [753, 316] width 117 height 104
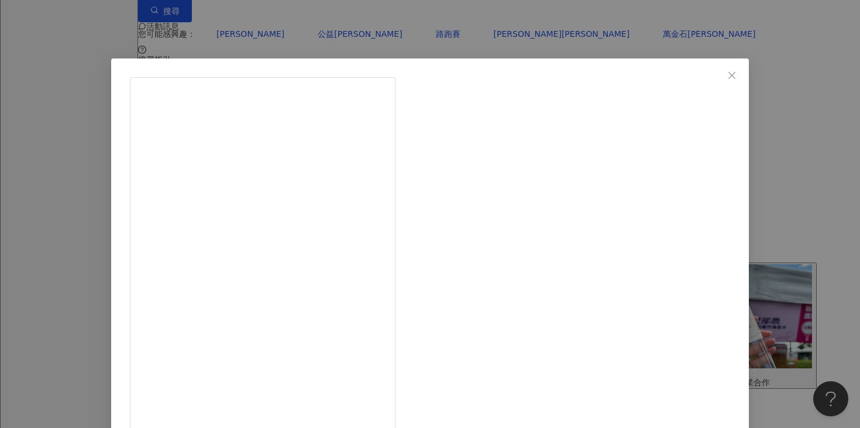
click at [702, 192] on div "iamelaine❤️ 2024/10/22 十月是全球乳癌防治月💞 女性乳癌年輕化機率日漸升高， 學習瞭解自己的身體， 定期做好乳房檢查， 愛自己從重視健康…" at bounding box center [430, 214] width 860 height 428
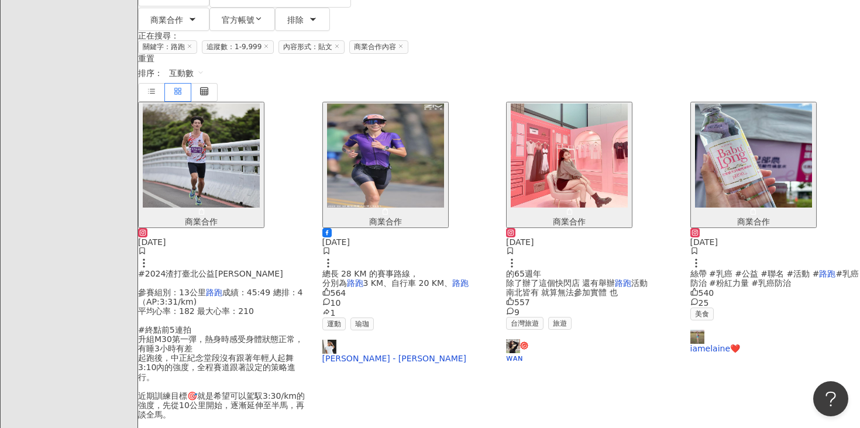
scroll to position [299, 0]
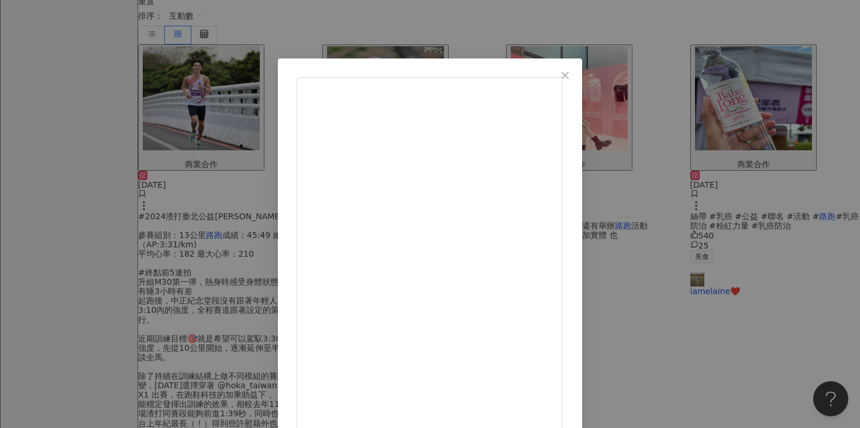
click at [700, 211] on div "hello.celine 2024/5/13 530 14 查看原始貼文" at bounding box center [430, 214] width 860 height 428
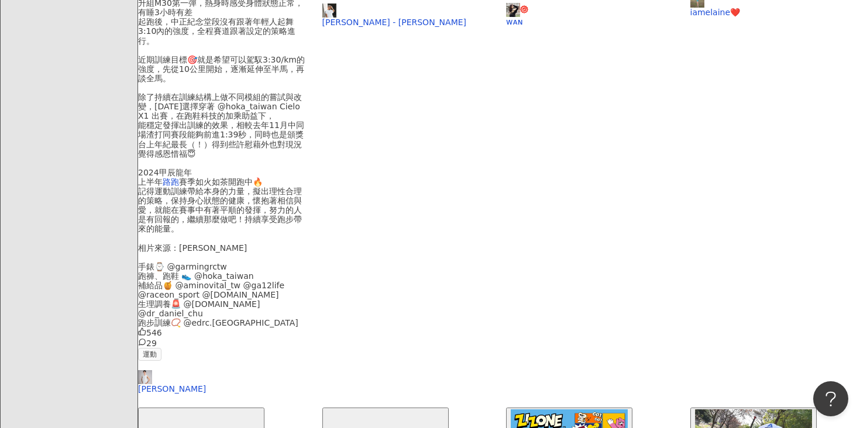
scroll to position [555, 0]
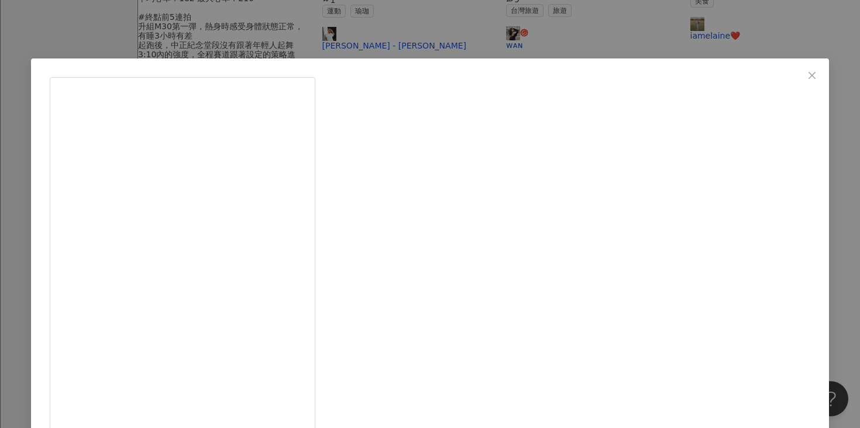
click at [744, 167] on div "runrun.jenny 2023/12/19 450 47 查看原始貼文" at bounding box center [430, 214] width 860 height 428
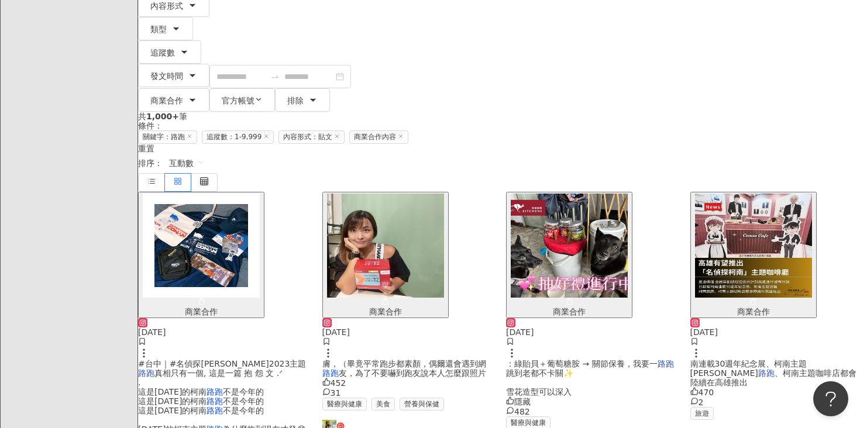
scroll to position [281, 0]
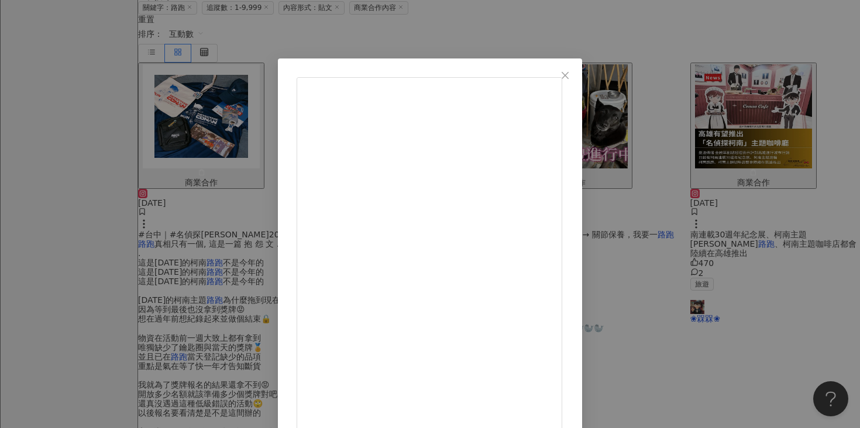
click at [108, 225] on div "Fish 2025/8/20 跑步救星來囉🙌🏻 我跑步會戴耳環 之前用 AirPods 會跟耳環碰撞卡卡 換成 SHOKZ OpenRun Air S803 …" at bounding box center [430, 214] width 860 height 428
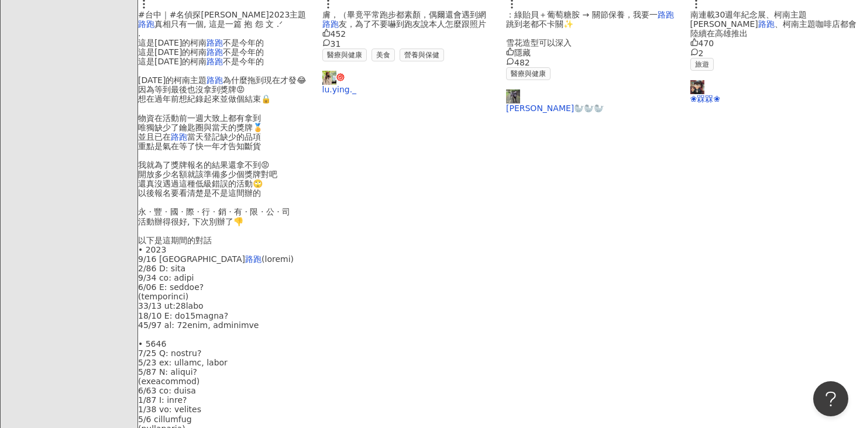
scroll to position [577, 0]
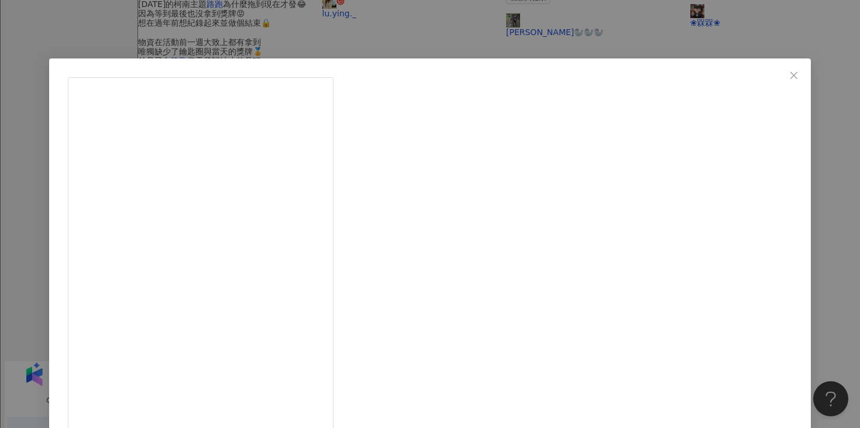
click at [148, 226] on div "江彥綸 2025/5/5 462 3 查看原始貼文" at bounding box center [430, 214] width 860 height 428
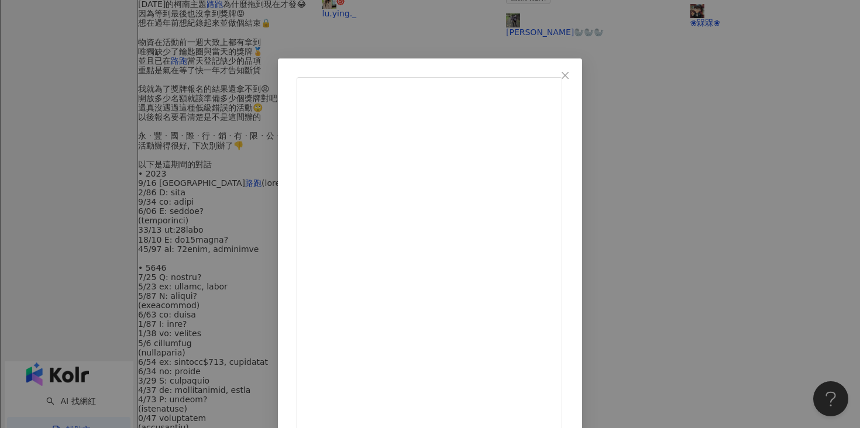
click at [751, 168] on div "晴女🇹🇼阿濃 2025/6/10 441 21 查看原始貼文" at bounding box center [430, 214] width 860 height 428
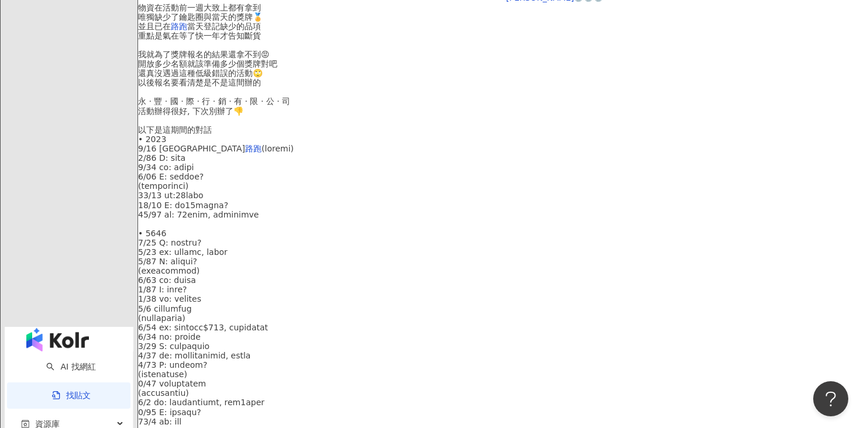
scroll to position [544, 0]
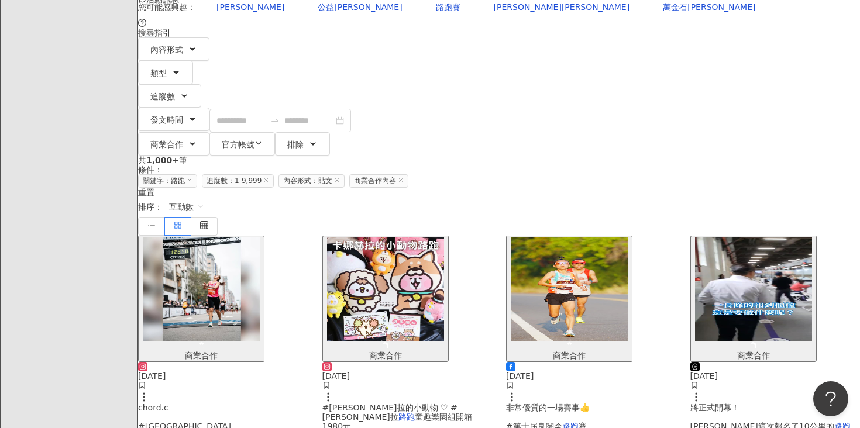
scroll to position [58, 0]
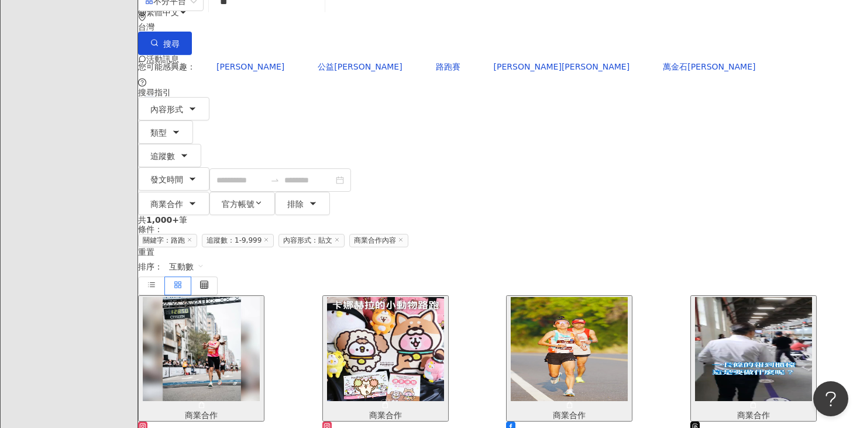
click at [247, 297] on img "button" at bounding box center [201, 349] width 117 height 104
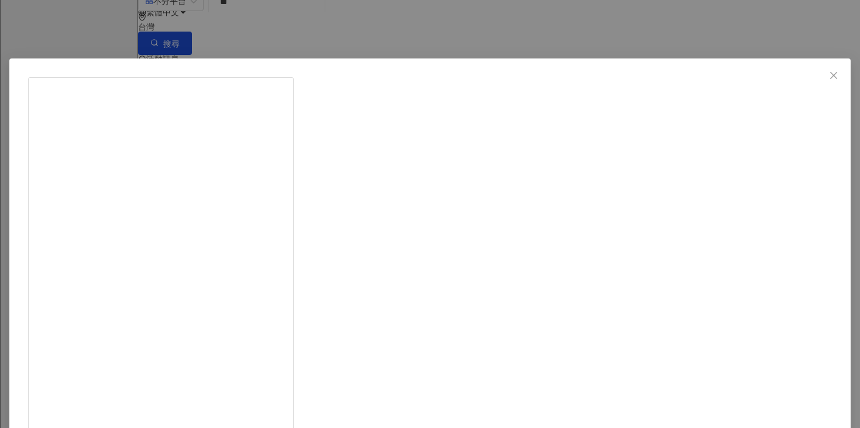
click at [738, 193] on div "Cony Chen（Cony） 2024/12/17 台北馬第二篇感謝文---（搭配衝線浮誇照）之到底要多狼狽... 感謝 @zhsheng_wp 拍攝。 這…" at bounding box center [430, 214] width 860 height 428
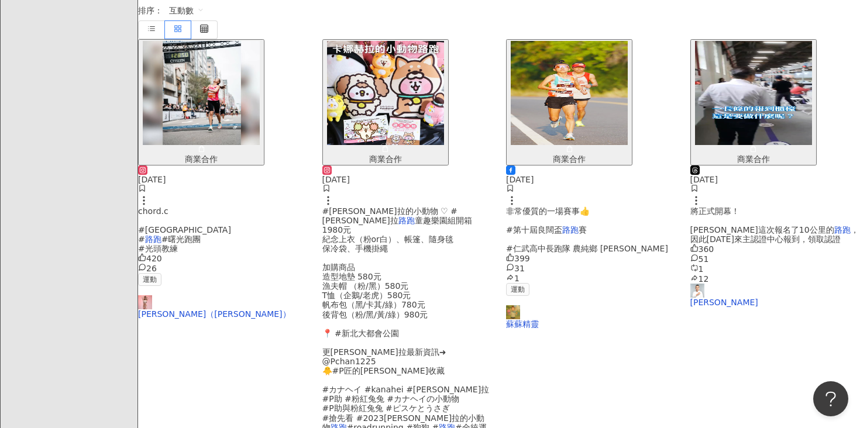
scroll to position [329, 0]
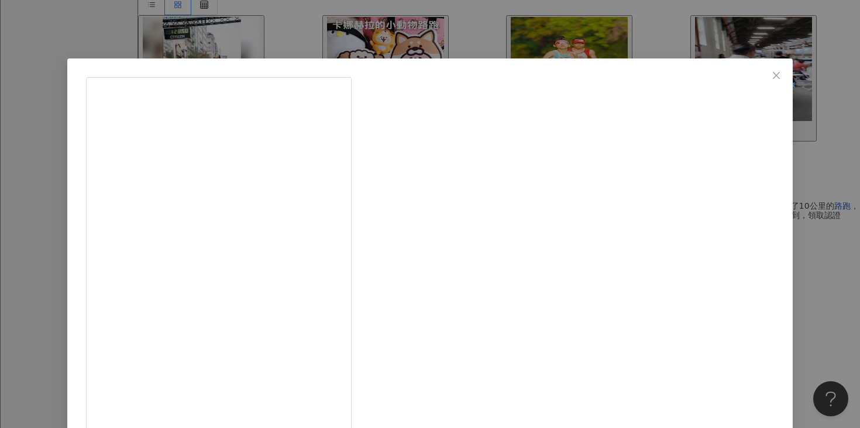
click at [743, 146] on div "柯蘿依Chloe 2024/3/16 400 9 查看原始貼文" at bounding box center [430, 214] width 860 height 428
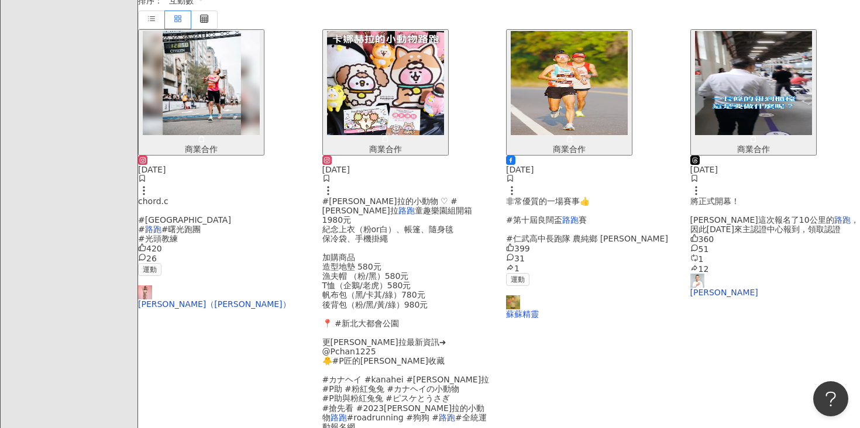
scroll to position [320, 0]
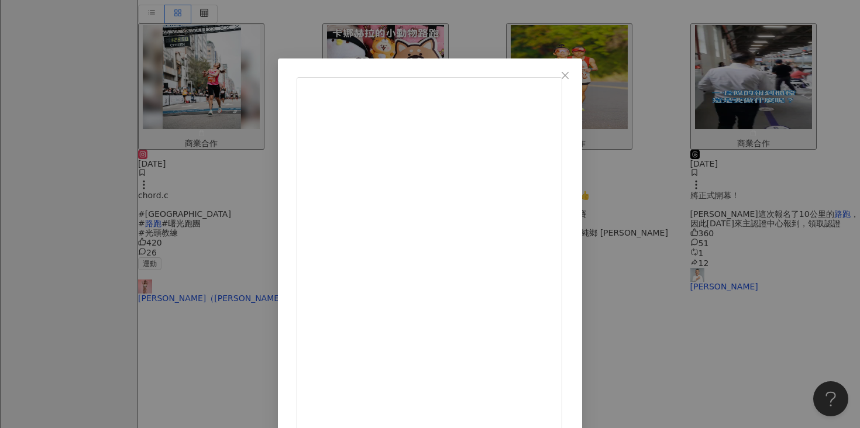
click at [84, 285] on div "黃婕甯Jamie 2024/5/10 這次陪我一起玩泰國的小夥伴 蓓樂膚的 #美膚制汗凝膠 和 #生態友善防曬 - #美膚制汗凝膠 日本厚生省認證可以改善臉汗…" at bounding box center [430, 214] width 860 height 428
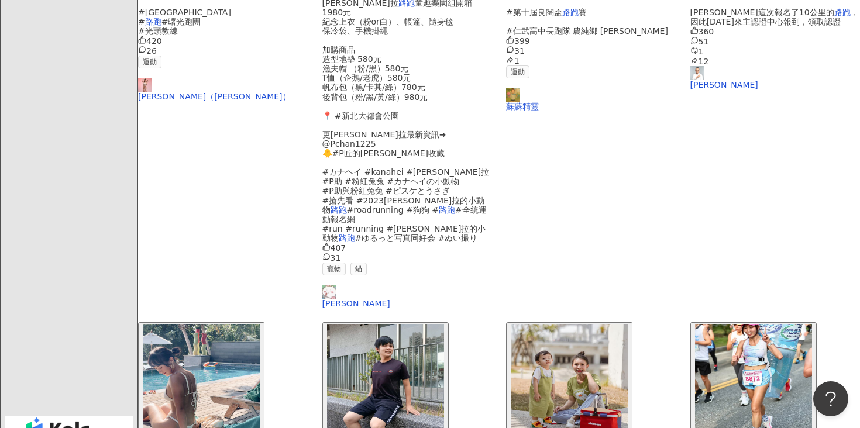
scroll to position [529, 0]
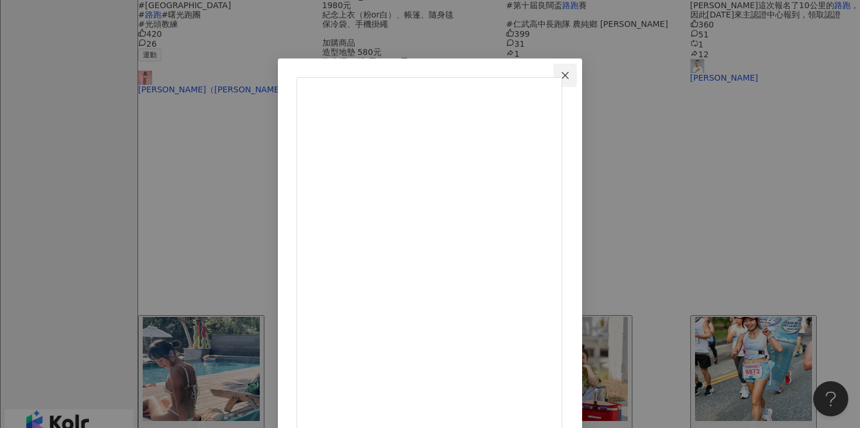
click at [577, 69] on button "Close" at bounding box center [564, 75] width 23 height 23
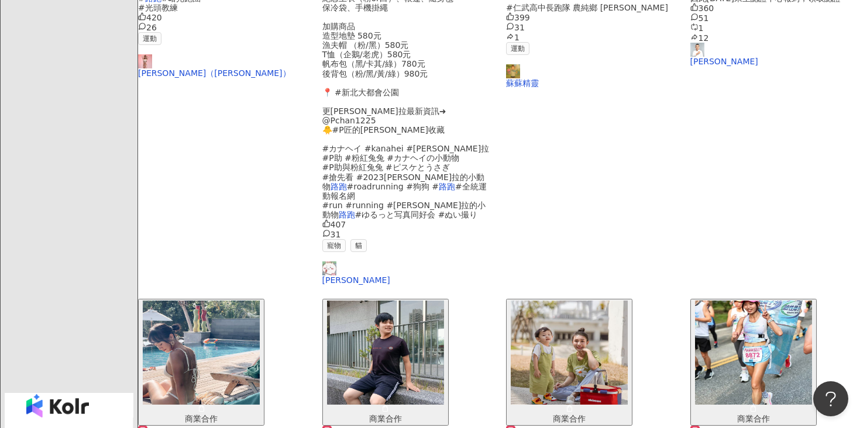
scroll to position [549, 0]
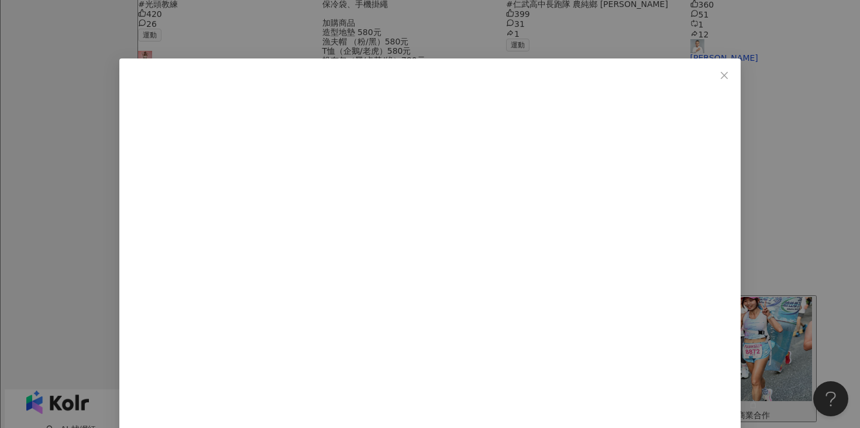
click at [743, 136] on div "余亭緣yuan yuan 2025/8/26 No way!! 快要開學了🤯 連我也趕緊穿上開學的制服適應一下，特制的跑班衣出新色囉！寶礦力藍好有精神好好看，…" at bounding box center [430, 214] width 860 height 428
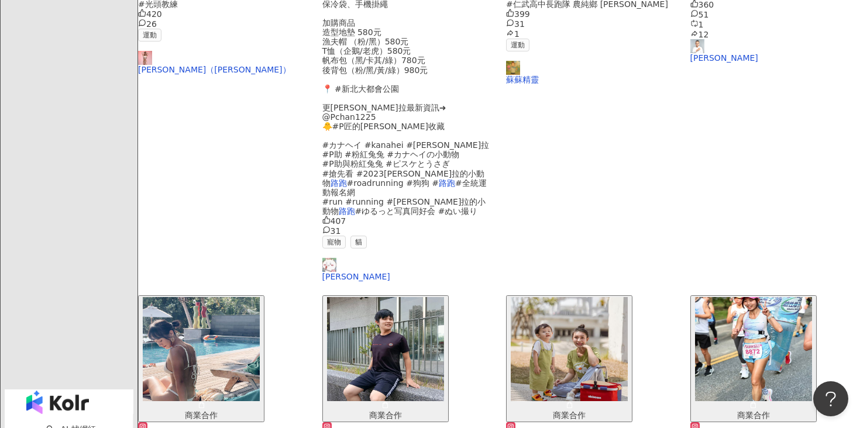
scroll to position [563, 0]
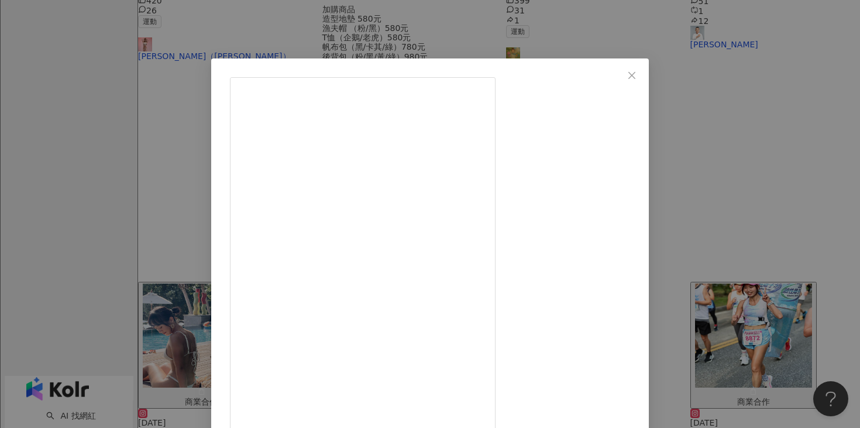
click at [758, 159] on div "Life of Sandra 山抓山抓 2024/8/19 375 27 查看原始貼文" at bounding box center [430, 214] width 860 height 428
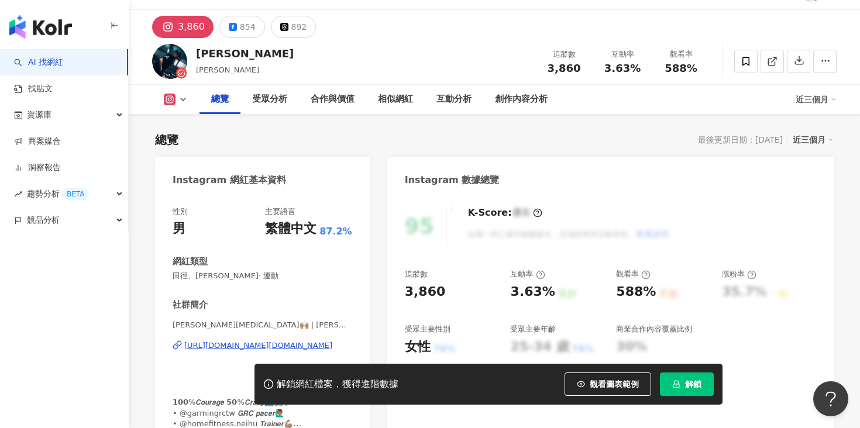
scroll to position [37, 0]
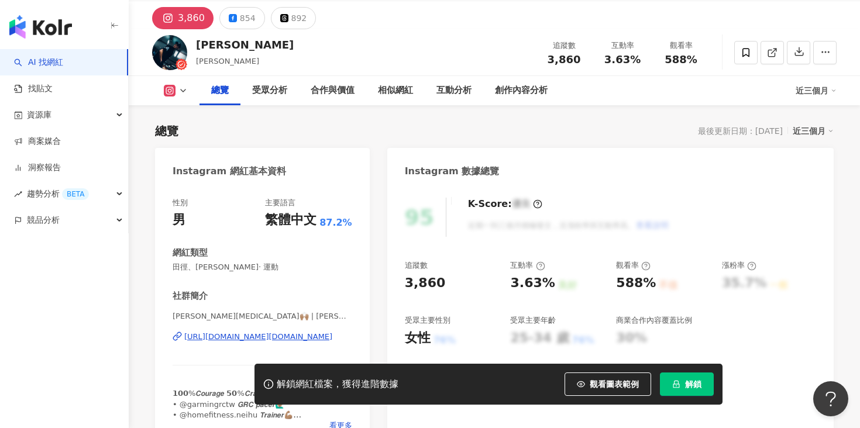
click at [247, 333] on div "https://www.instagram.com/tao.chih/" at bounding box center [258, 337] width 148 height 11
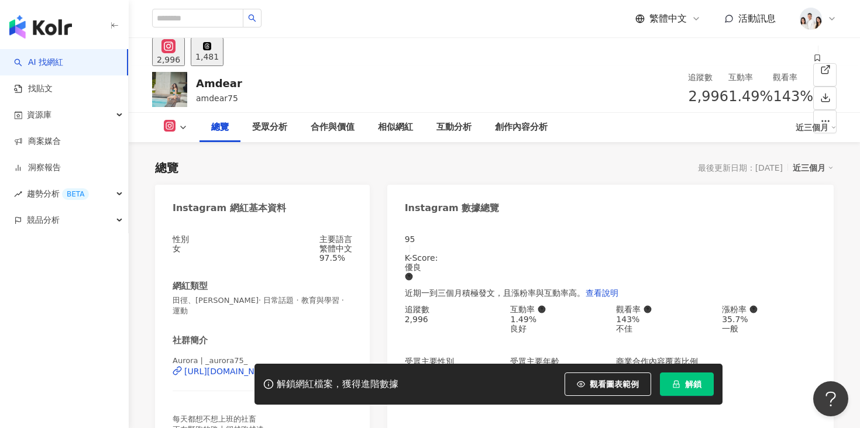
scroll to position [56, 0]
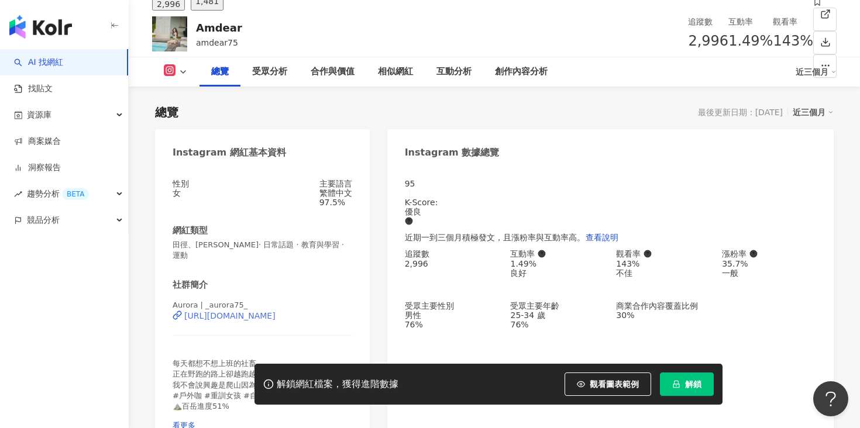
click at [262, 320] on div "https://www.instagram.com/_aurora75_/" at bounding box center [229, 315] width 91 height 9
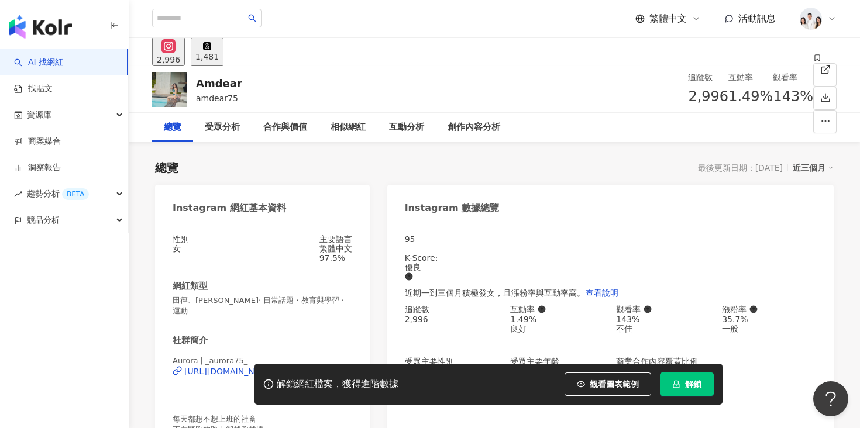
scroll to position [98, 0]
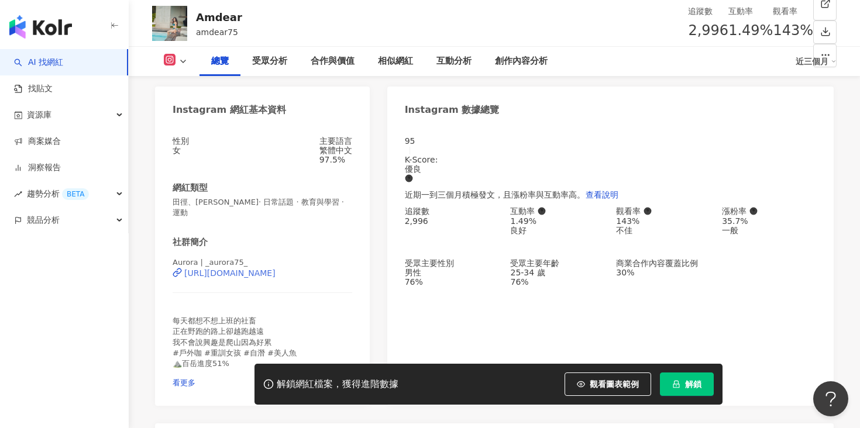
click at [237, 272] on div "https://www.instagram.com/_aurora75_/" at bounding box center [229, 272] width 91 height 9
click at [263, 276] on div "https://www.instagram.com/_aurora75_/" at bounding box center [229, 272] width 91 height 9
